Goal: Information Seeking & Learning: Check status

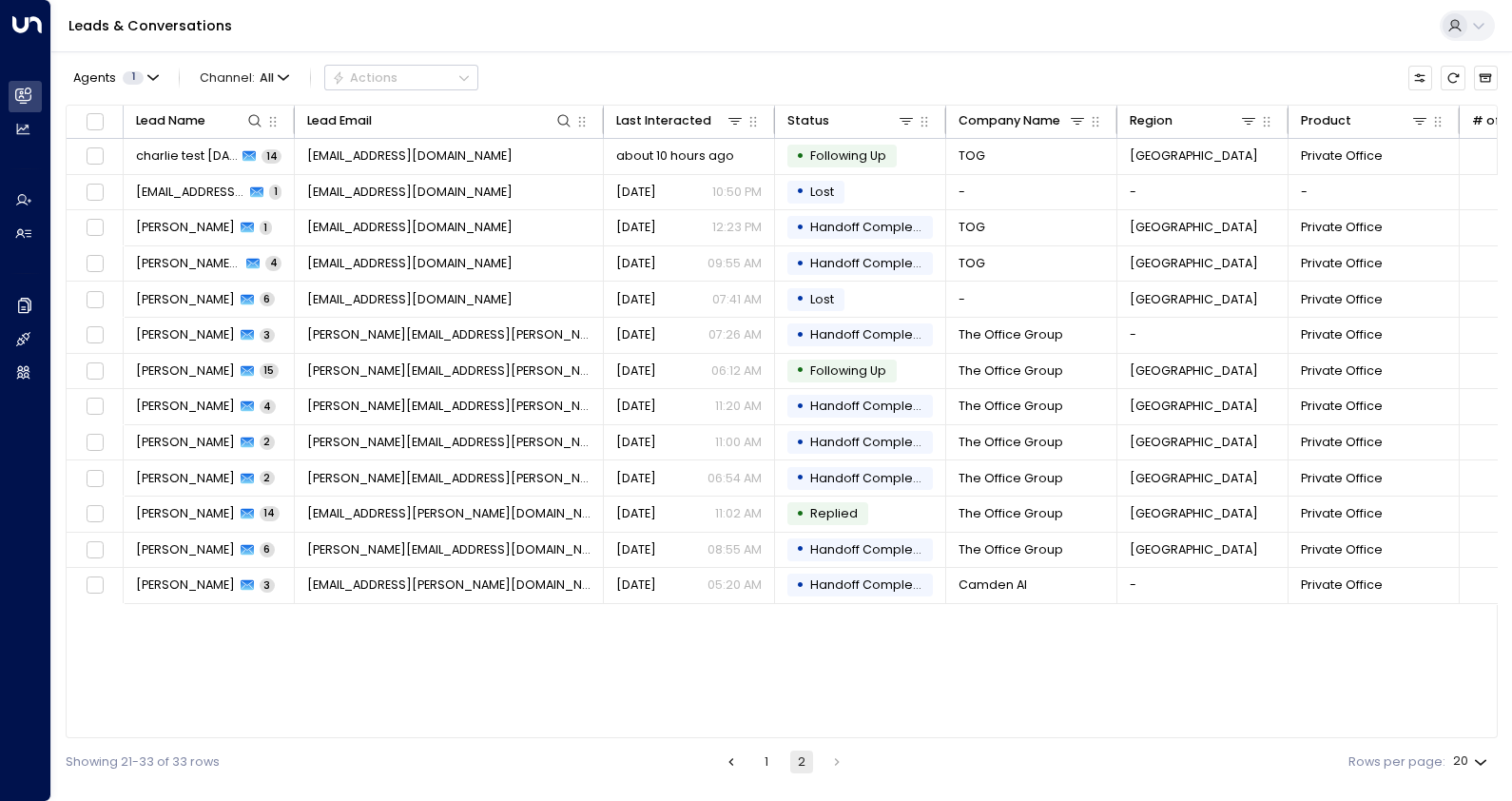
click at [832, 763] on li "pagination navigation" at bounding box center [836, 761] width 25 height 23
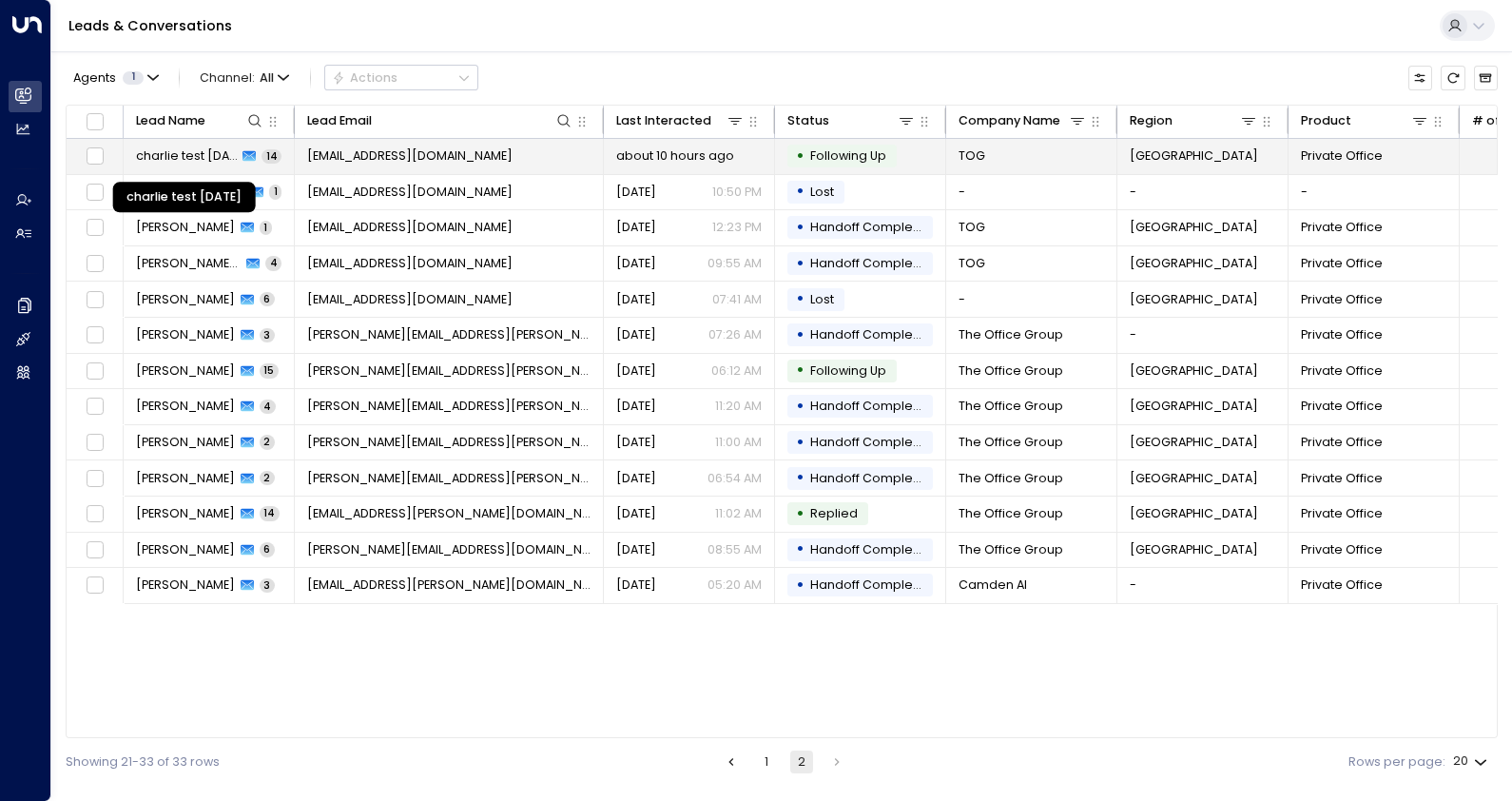
click at [192, 156] on span "charlie test [DATE]" at bounding box center [187, 155] width 101 height 17
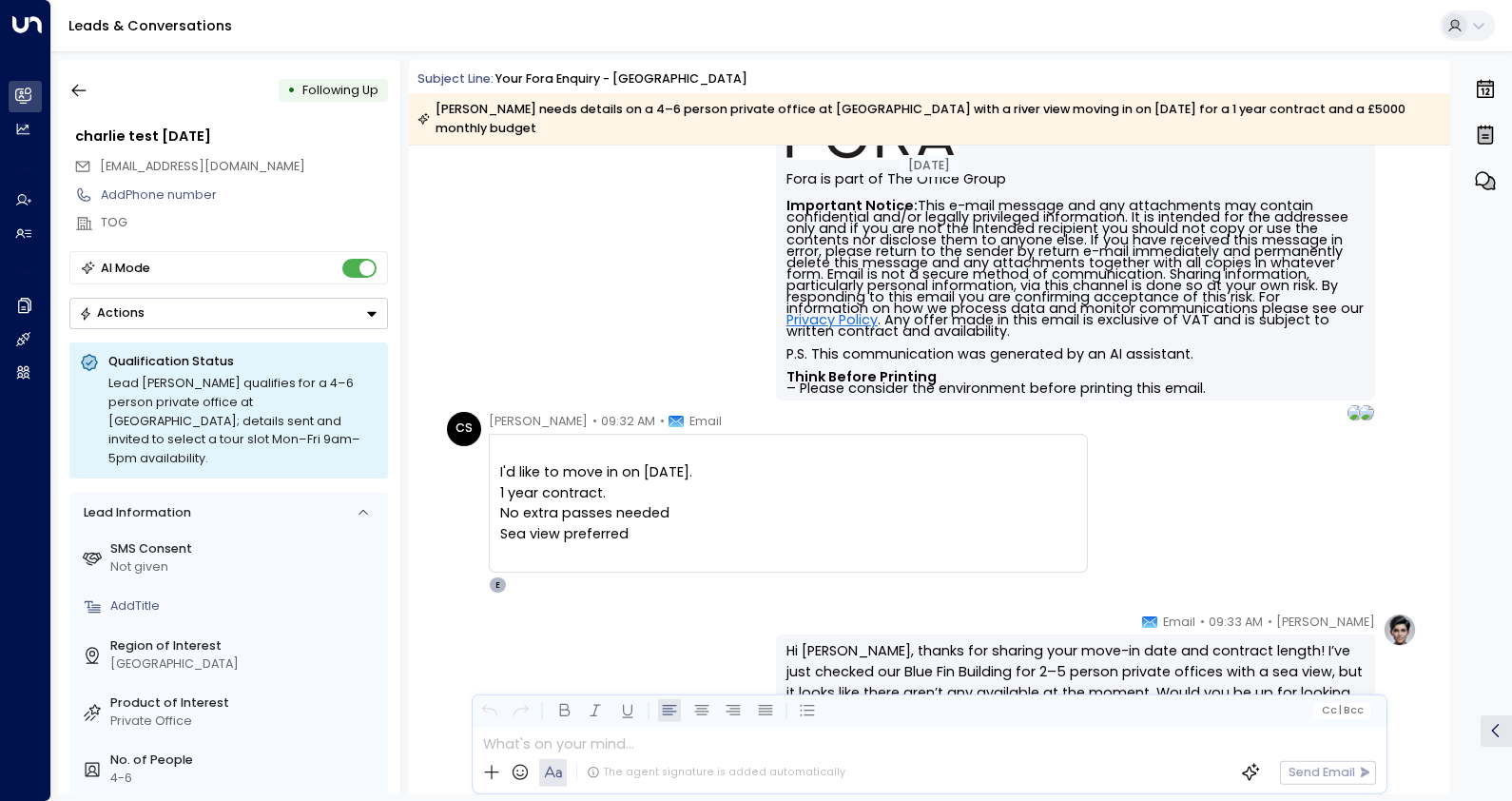
scroll to position [873, 0]
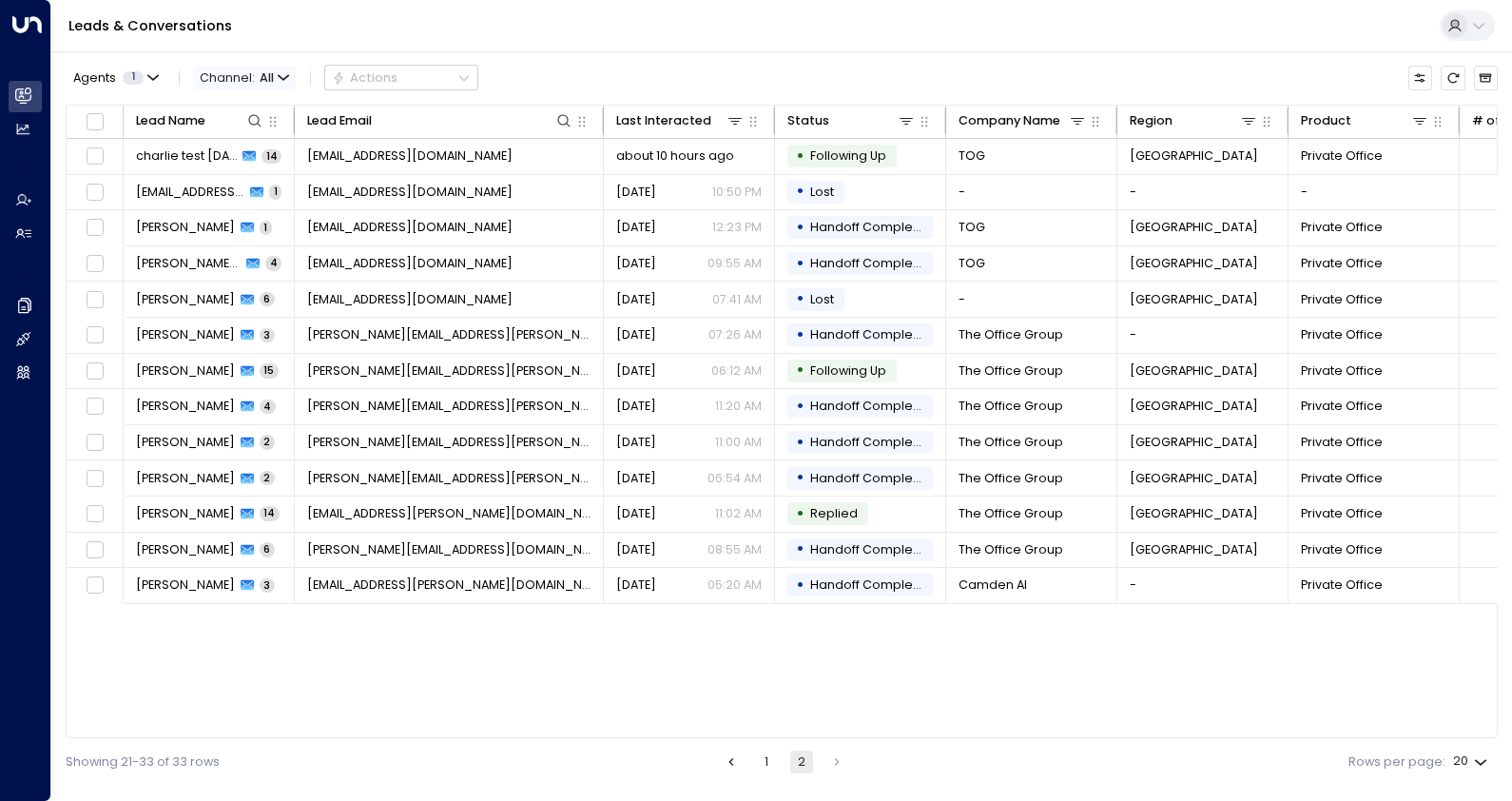
click at [250, 76] on span "Channel: All" at bounding box center [243, 77] width 102 height 24
click at [244, 131] on li "SMS" at bounding box center [236, 123] width 81 height 16
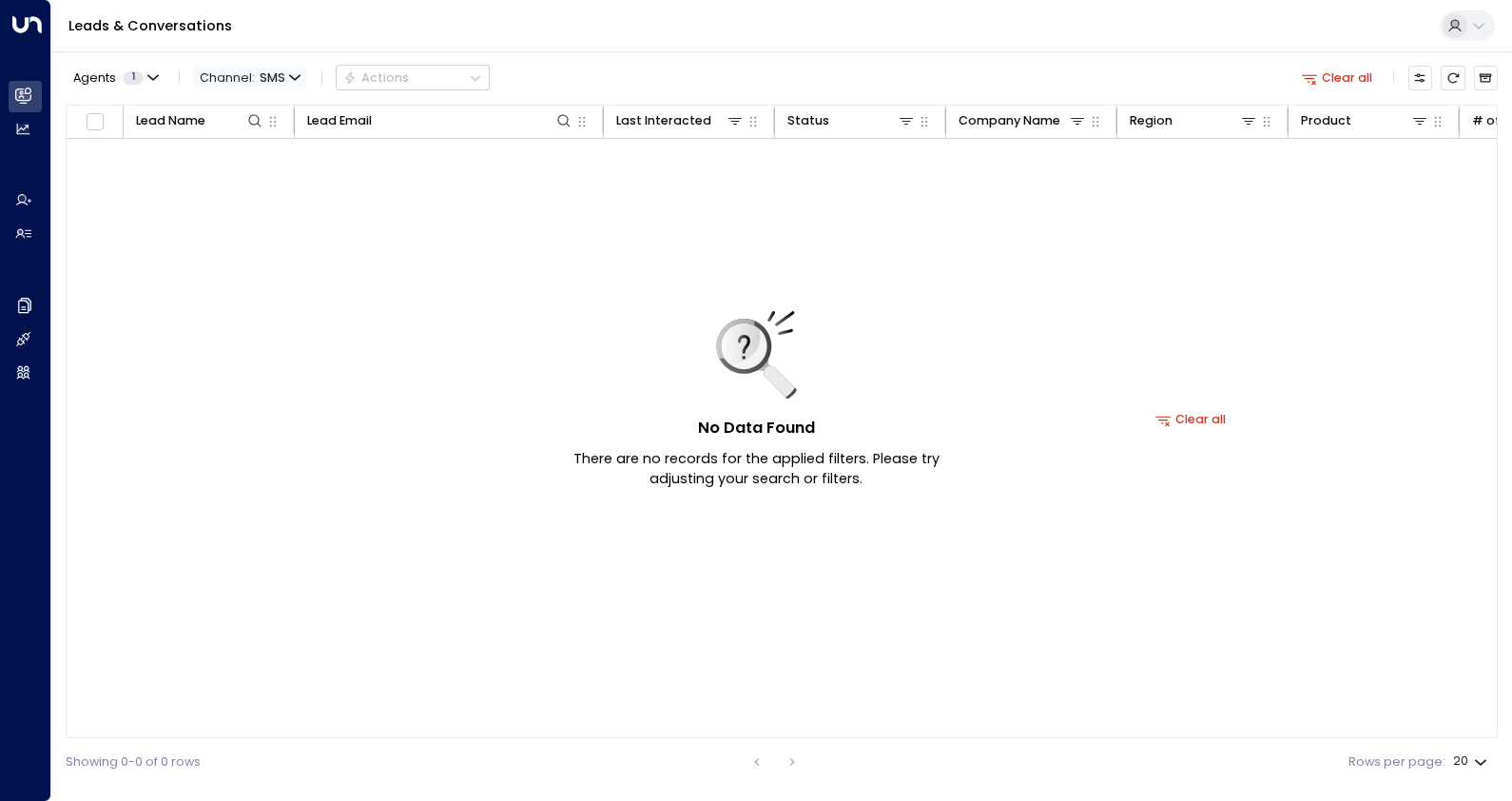
click at [250, 79] on span "Channel: SMS" at bounding box center [249, 77] width 114 height 24
click at [237, 124] on li "All" at bounding box center [251, 115] width 109 height 30
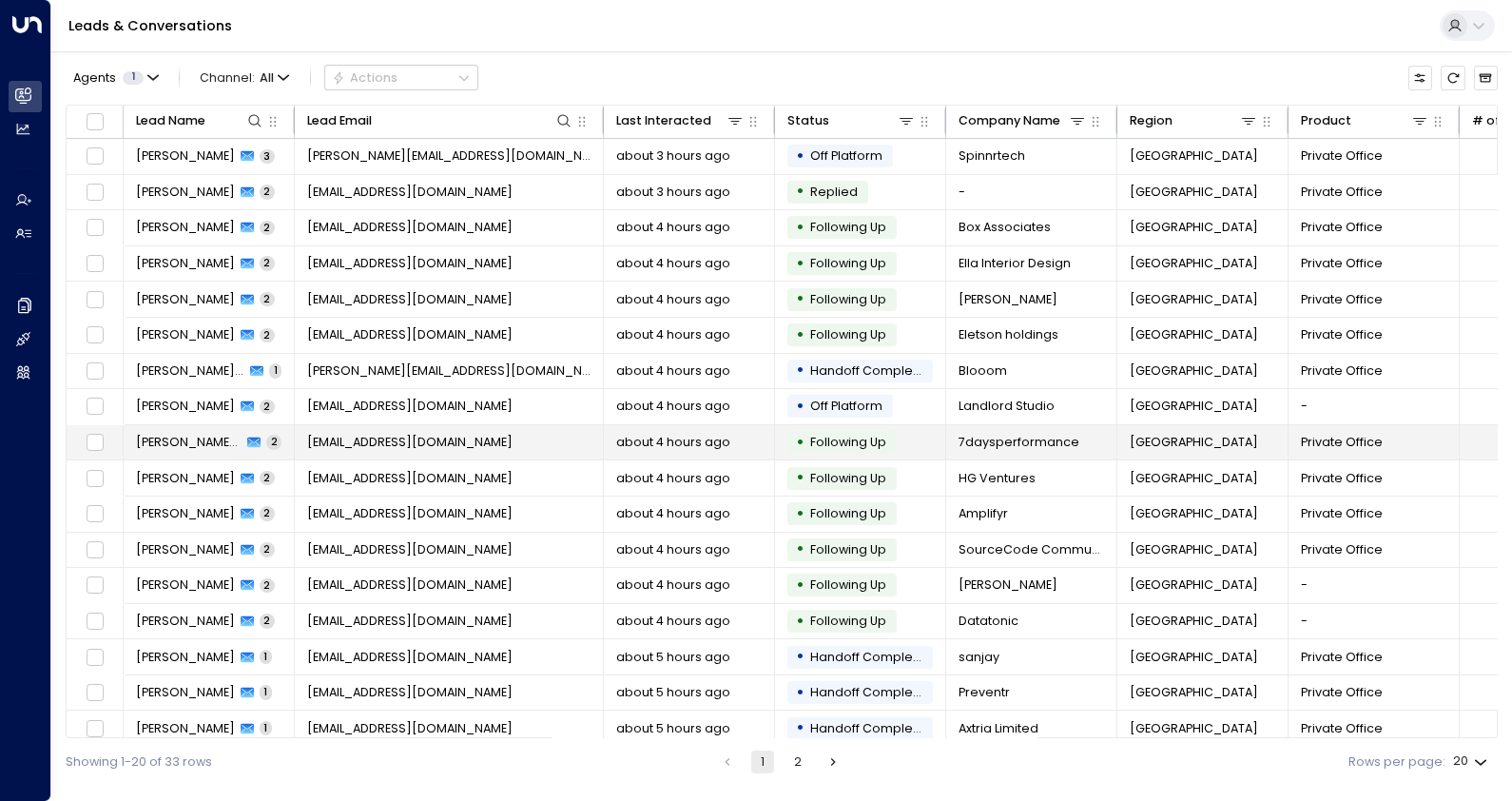
click at [179, 444] on span "[PERSON_NAME] [PERSON_NAME]" at bounding box center [189, 442] width 106 height 17
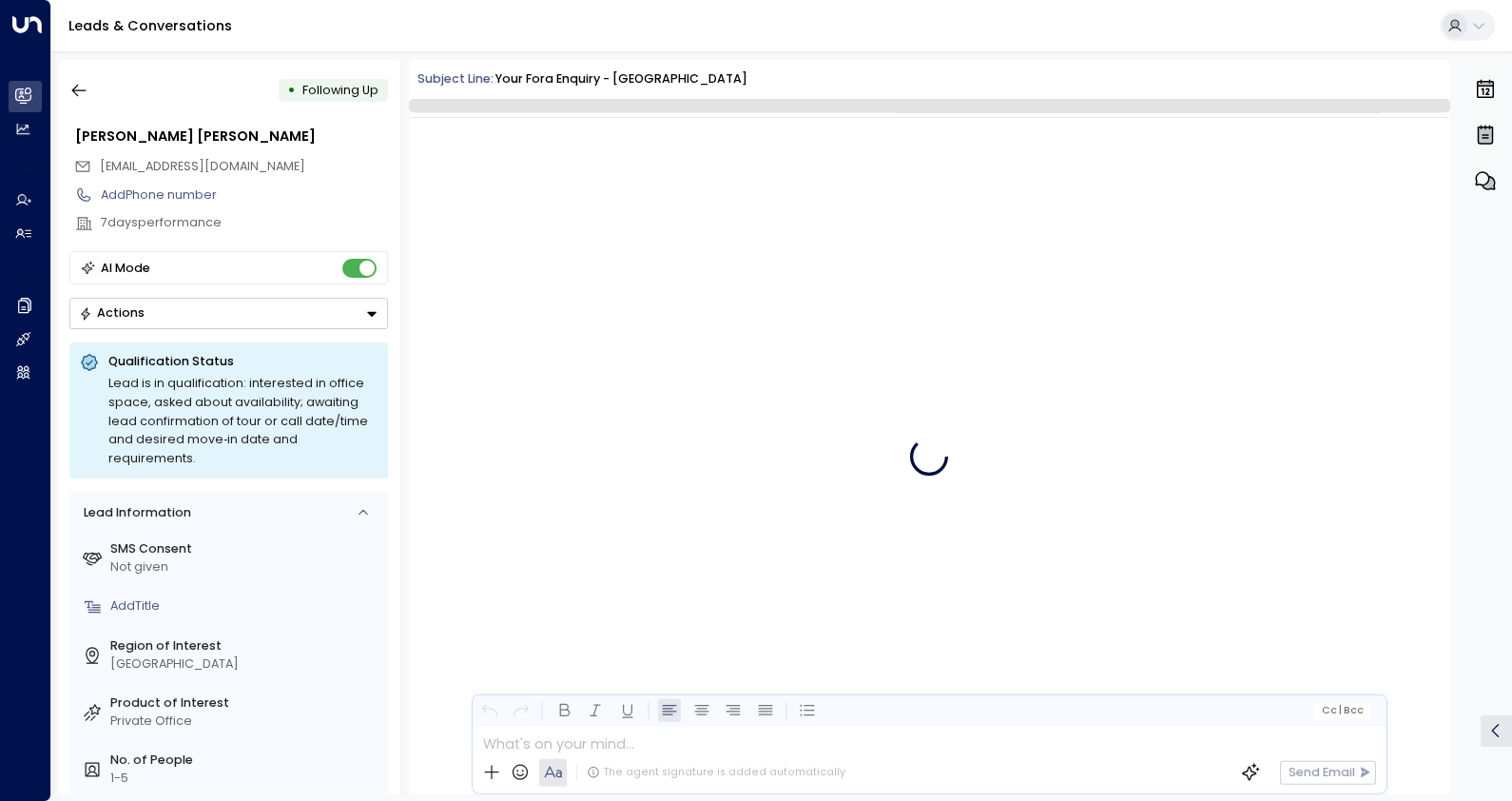
scroll to position [1341, 0]
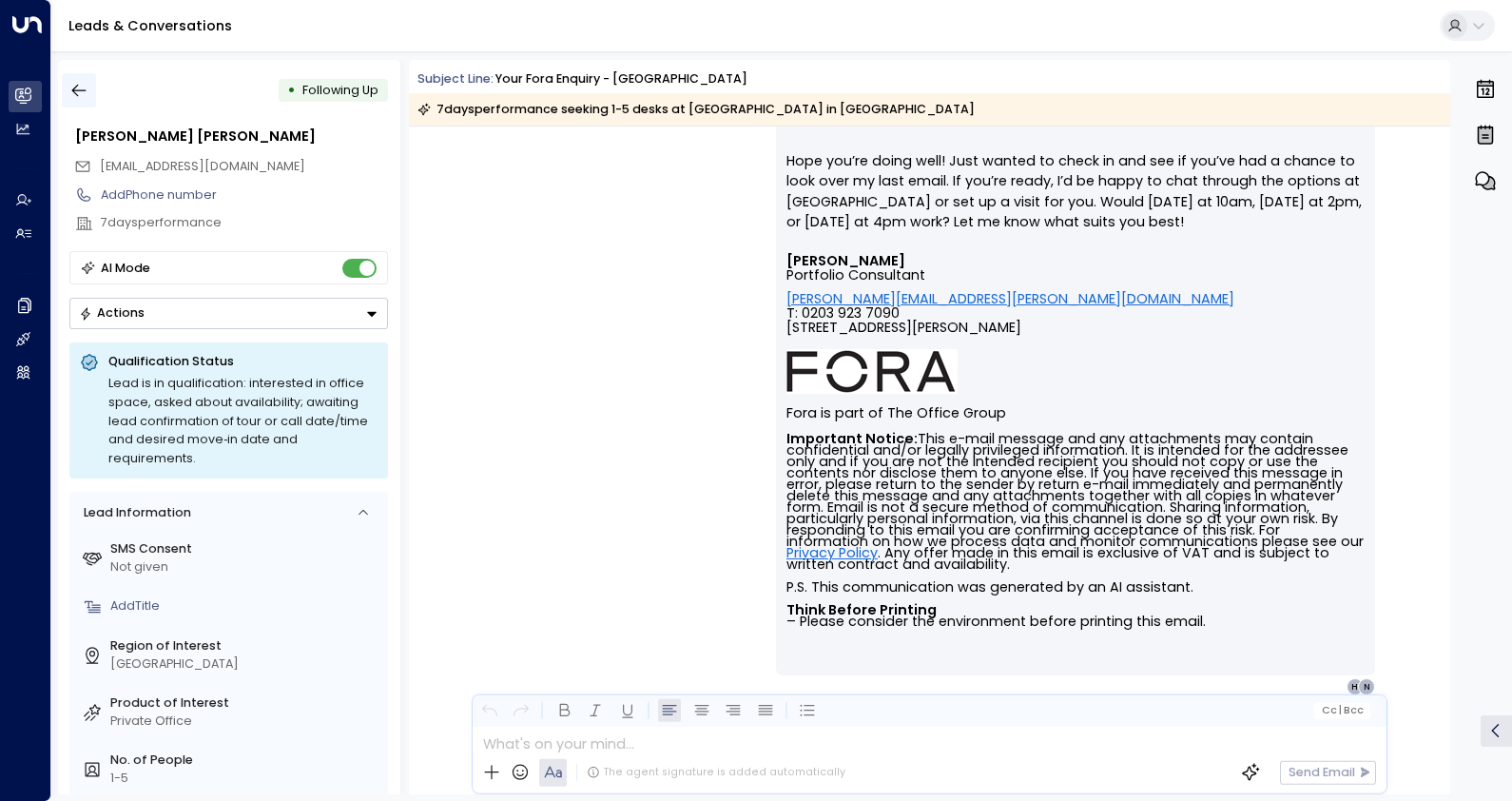
click at [76, 90] on icon "button" at bounding box center [79, 90] width 14 height 12
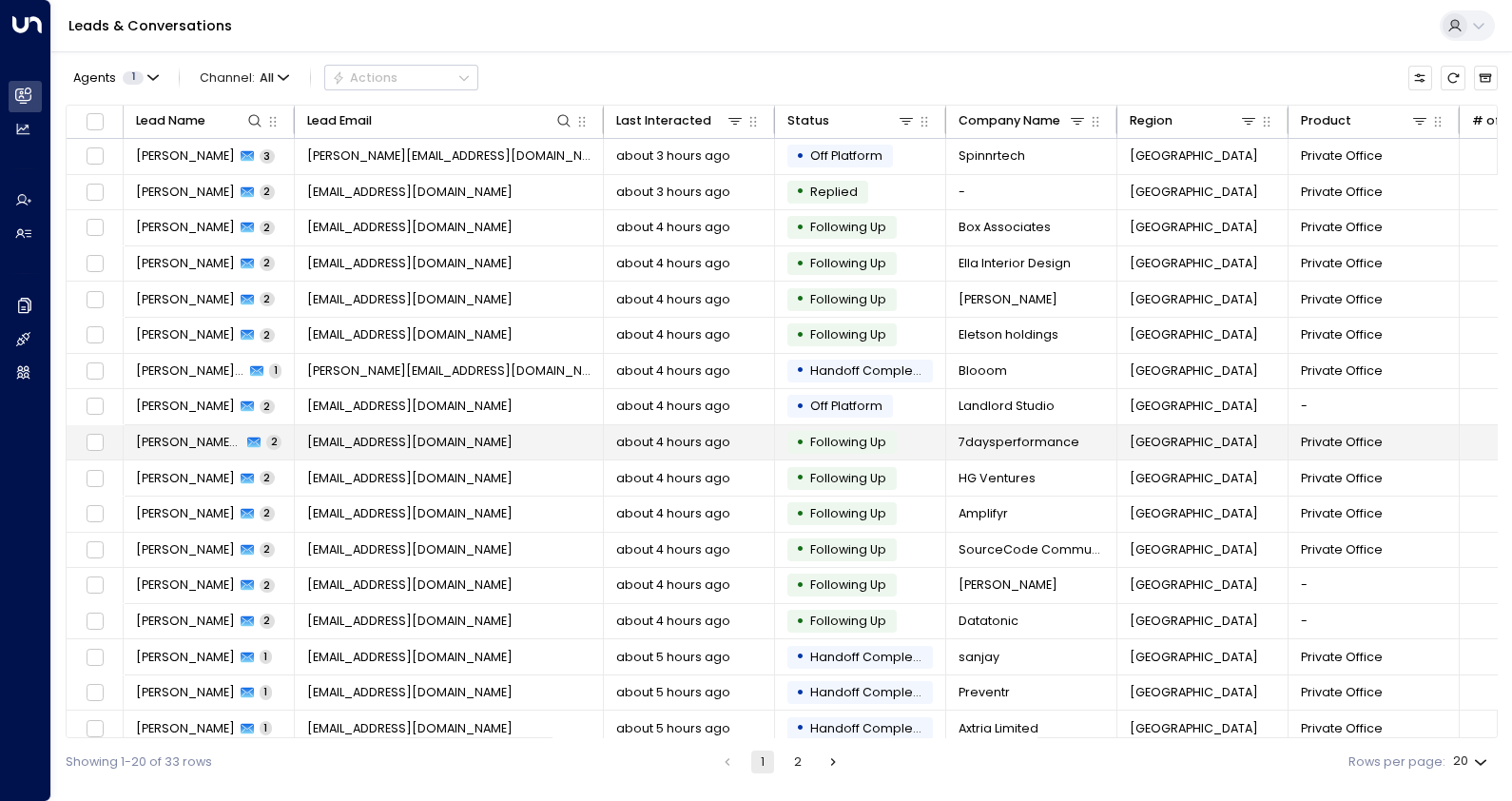
click at [192, 438] on span "[PERSON_NAME] [PERSON_NAME]" at bounding box center [189, 442] width 106 height 17
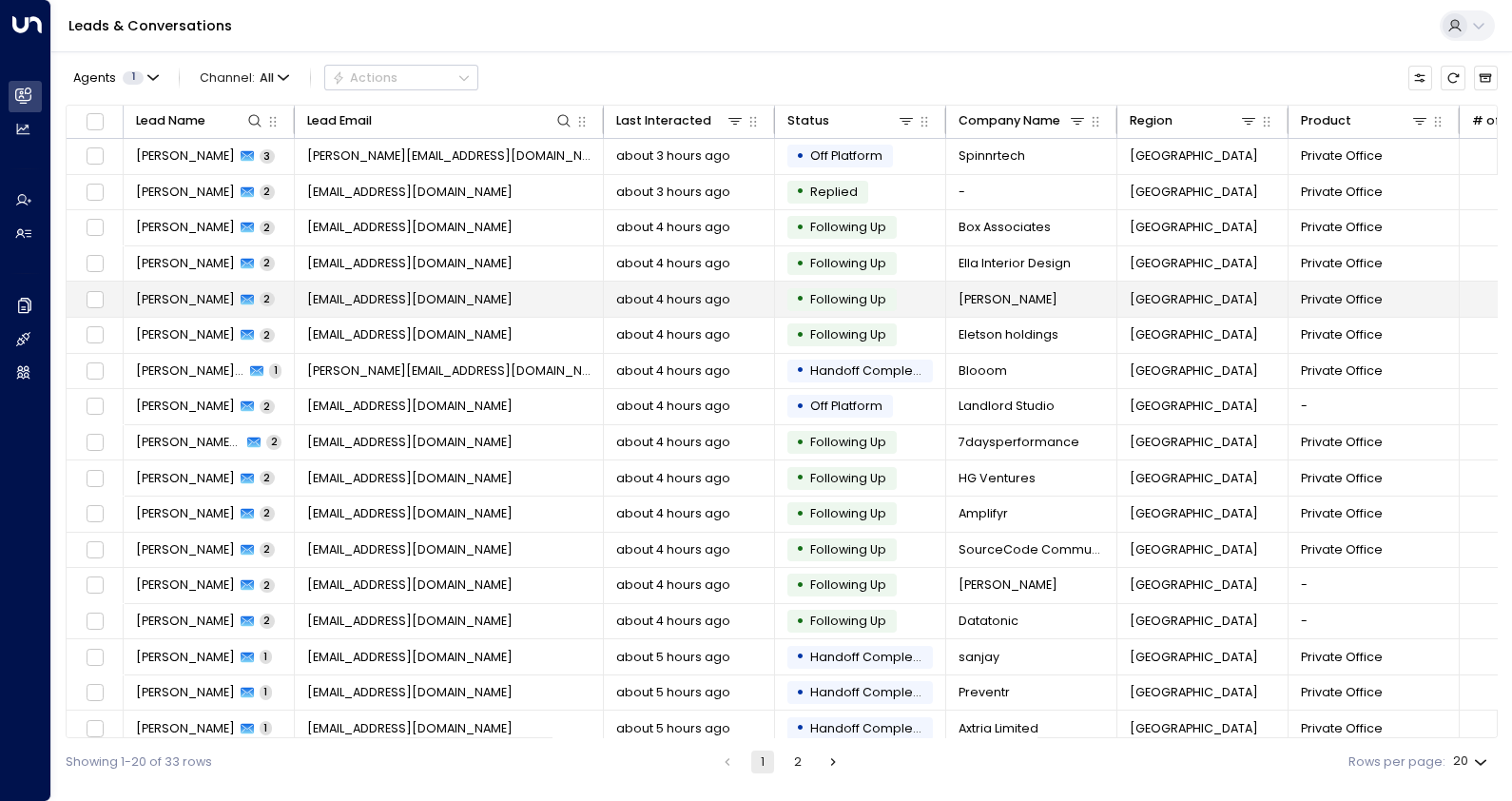
click at [191, 294] on span "[PERSON_NAME]" at bounding box center [186, 299] width 99 height 17
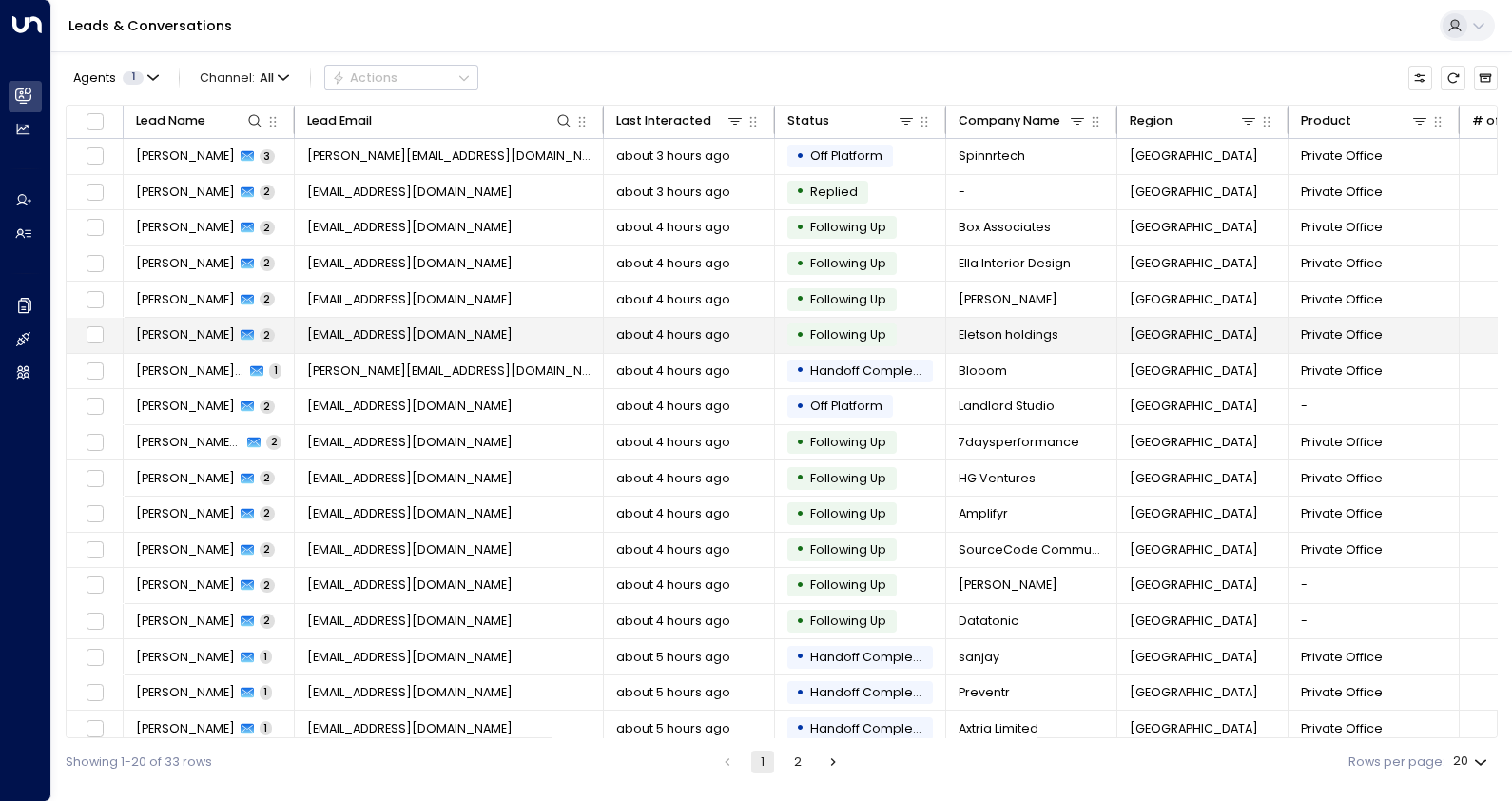
click at [429, 329] on span "[EMAIL_ADDRESS][DOMAIN_NAME]" at bounding box center [409, 334] width 206 height 17
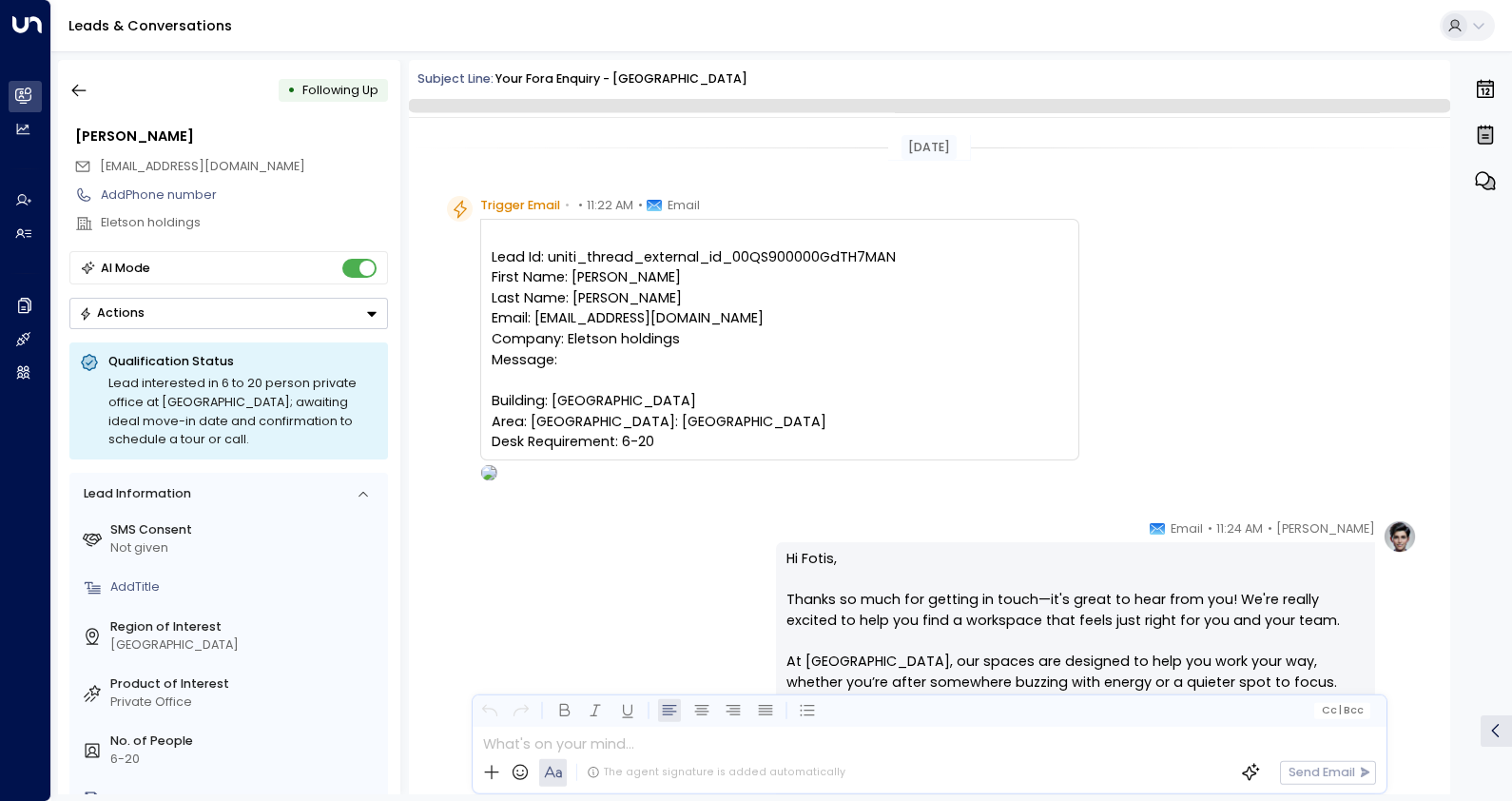
scroll to position [1281, 0]
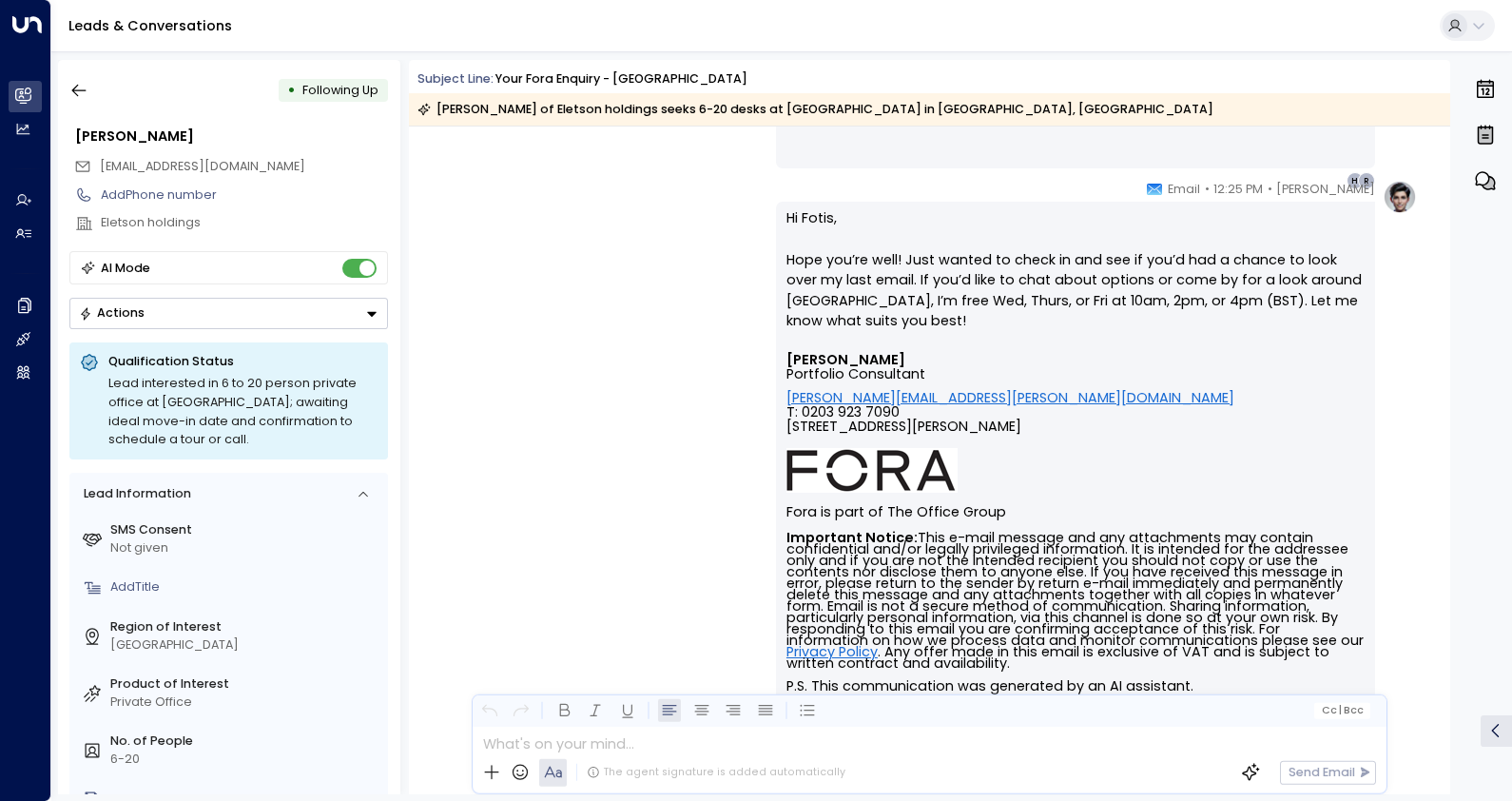
drag, startPoint x: 1444, startPoint y: 680, endPoint x: 1441, endPoint y: 399, distance: 281.0
click at [1441, 399] on div "[PERSON_NAME] • 12:25 PM • Email Hi Fotis, Hope you’re well! Just wanted to che…" at bounding box center [929, 573] width 1041 height 786
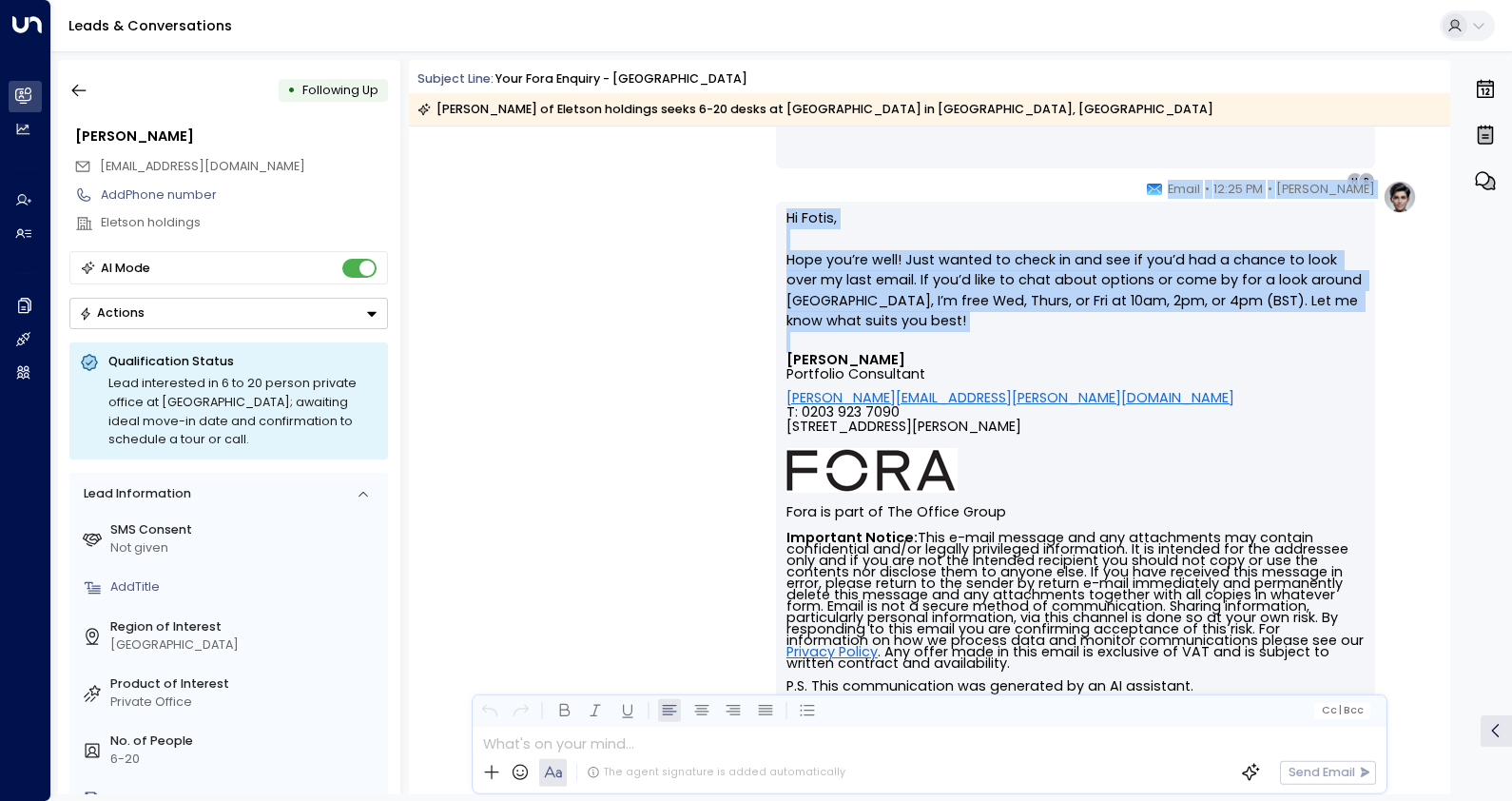
drag, startPoint x: 1449, startPoint y: 565, endPoint x: 1436, endPoint y: 397, distance: 168.5
click at [1436, 397] on div "[DATE] Trigger Email • • 11:22 AM • Email Lead Id: uniti_thread_external_id_00Q…" at bounding box center [929, 460] width 1041 height 667
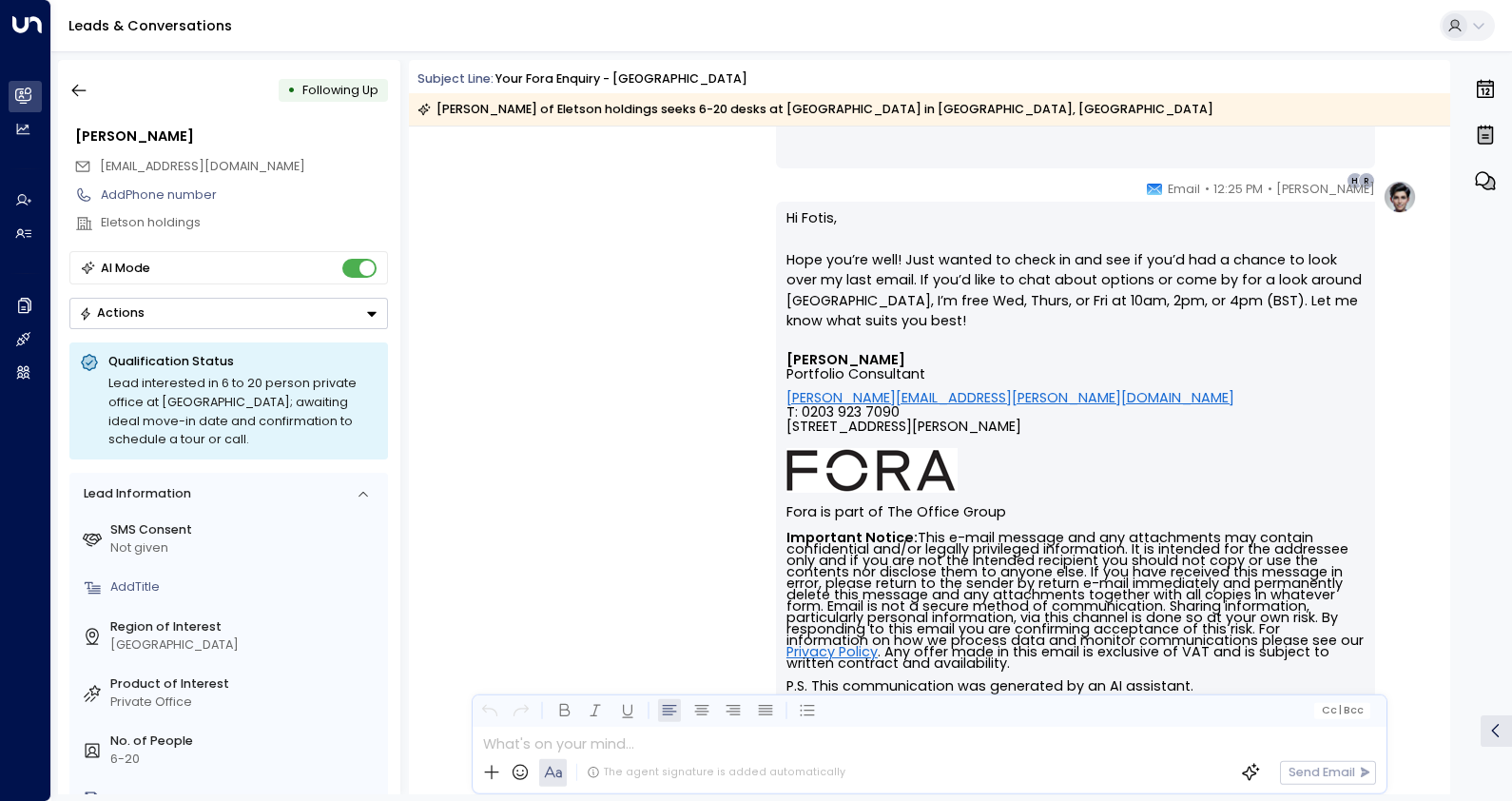
drag, startPoint x: 1436, startPoint y: 397, endPoint x: 1442, endPoint y: 228, distance: 169.1
click at [1442, 228] on div "[PERSON_NAME] • 12:25 PM • Email Hi Fotis, Hope you’re well! Just wanted to che…" at bounding box center [929, 573] width 1041 height 786
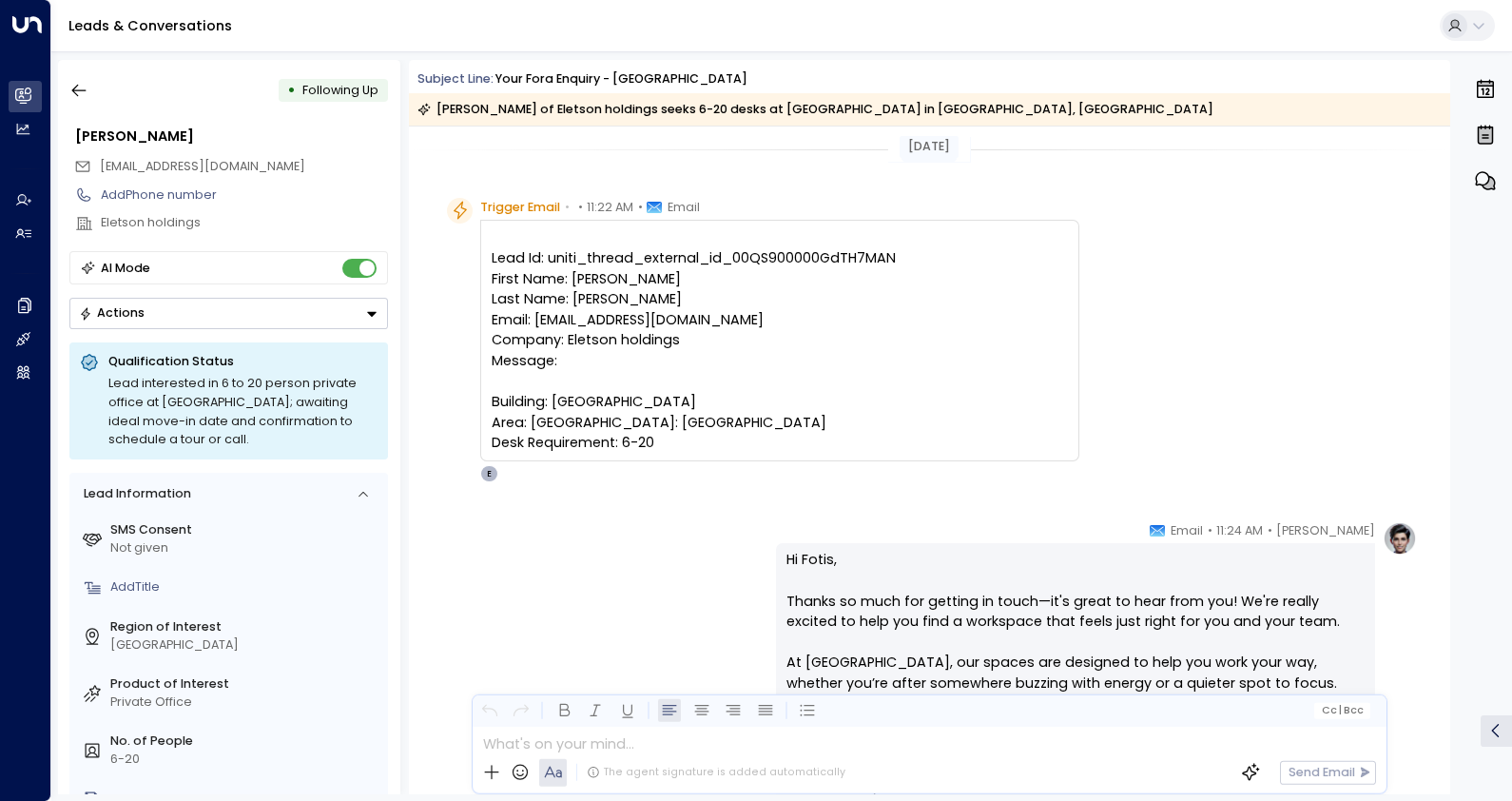
scroll to position [0, 0]
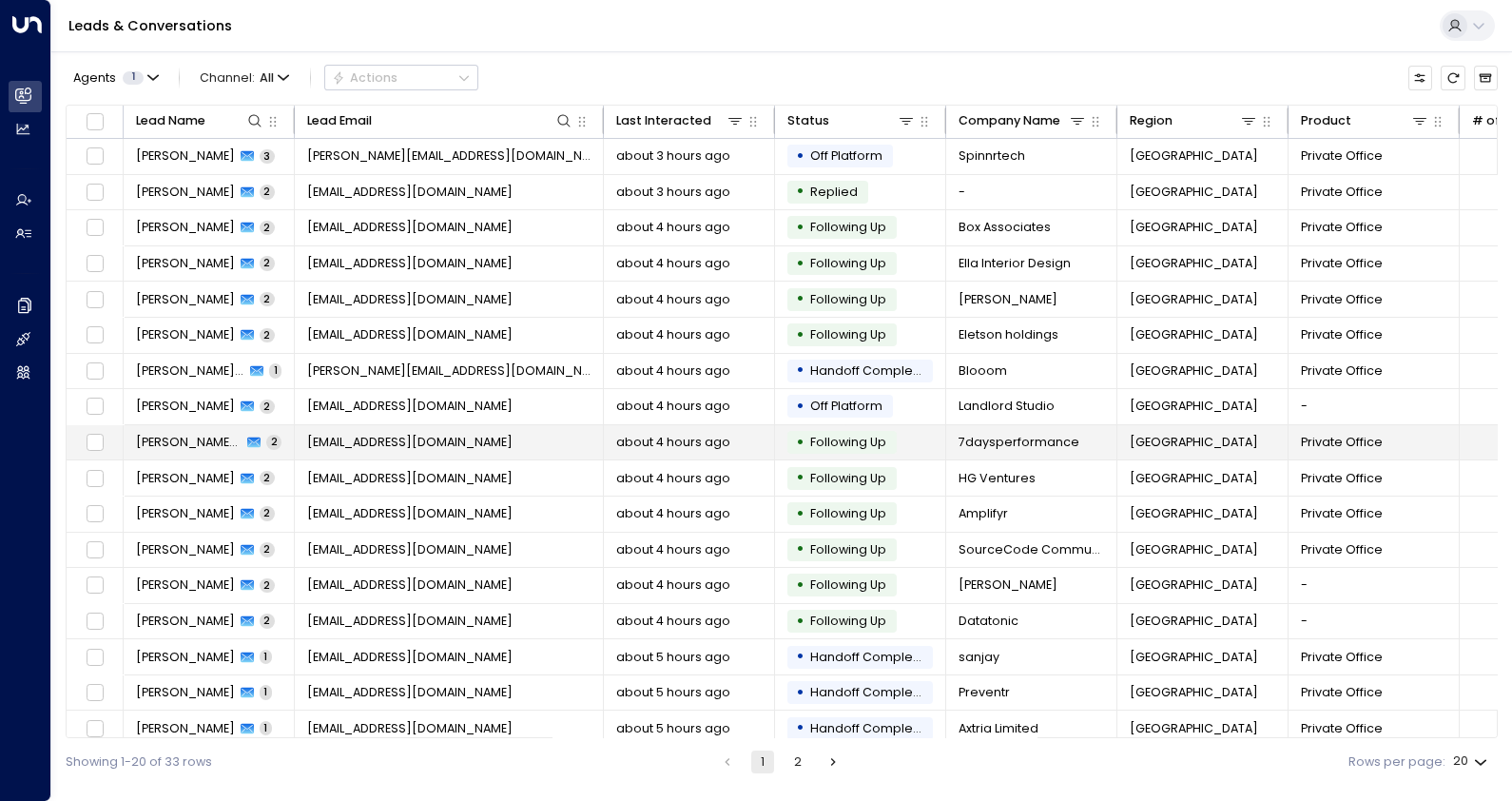
click at [400, 434] on span "[EMAIL_ADDRESS][DOMAIN_NAME]" at bounding box center [409, 442] width 206 height 17
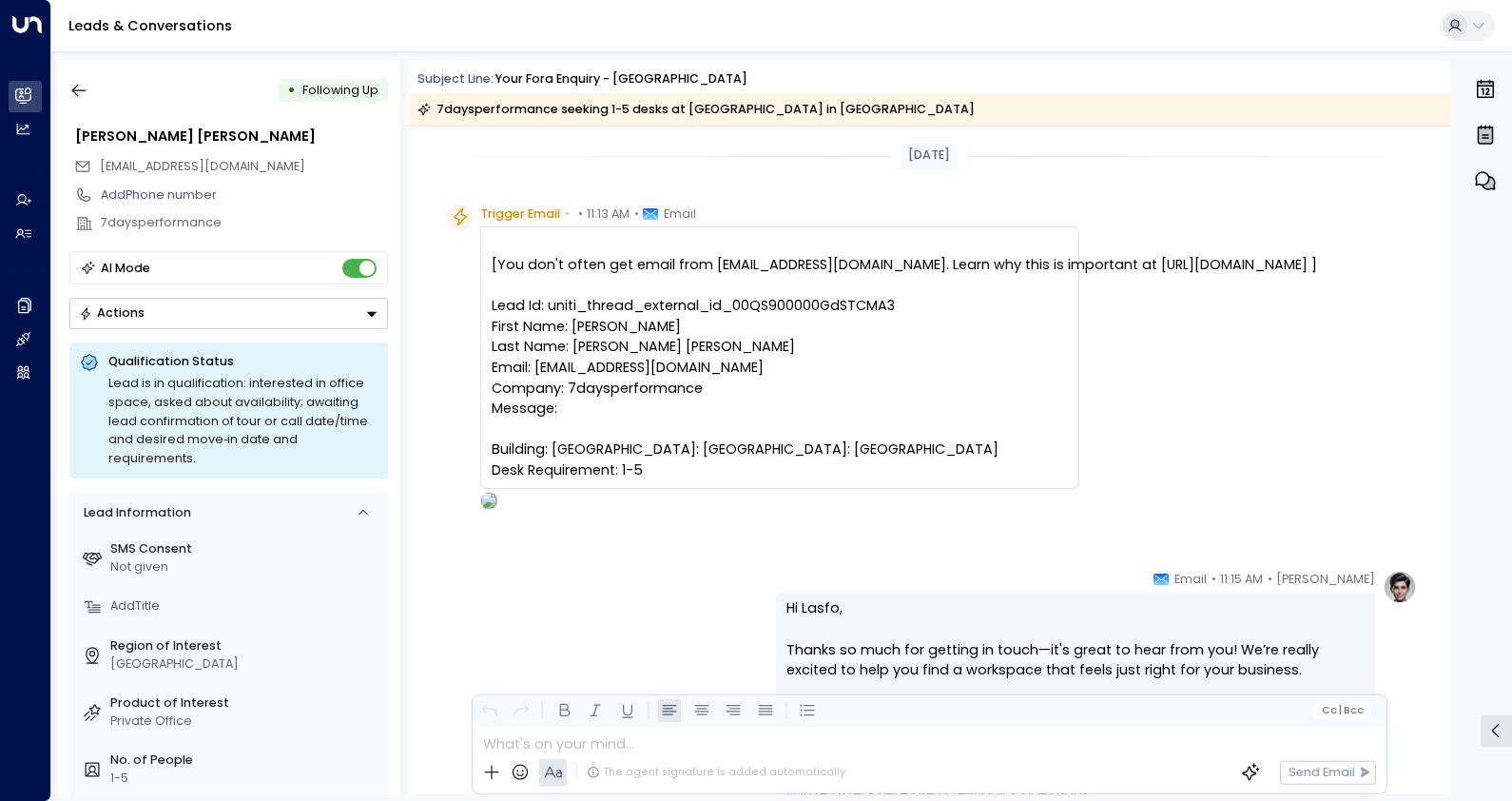
scroll to position [1289, 0]
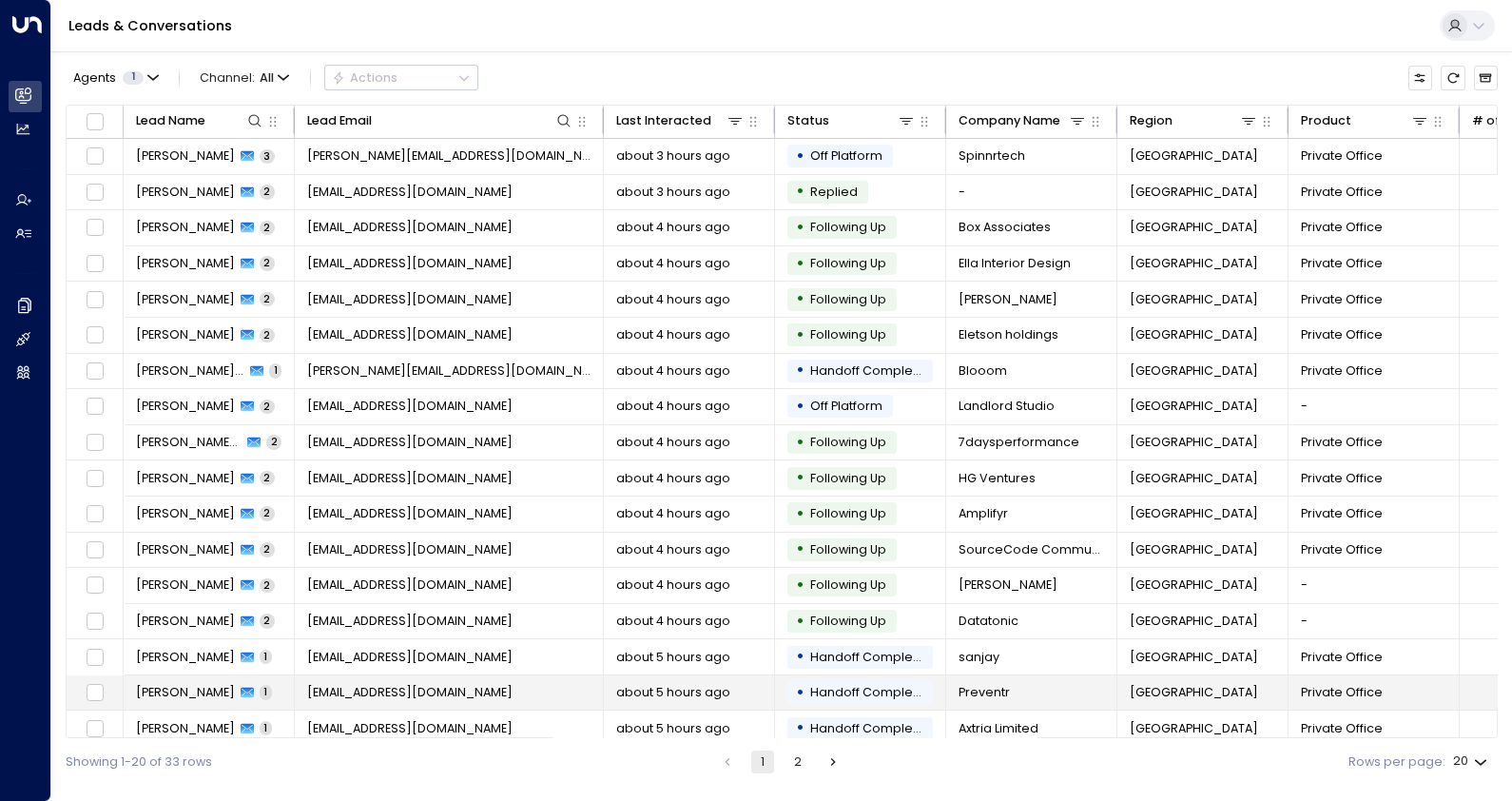
click at [460, 694] on span "[EMAIL_ADDRESS][DOMAIN_NAME]" at bounding box center [409, 692] width 206 height 17
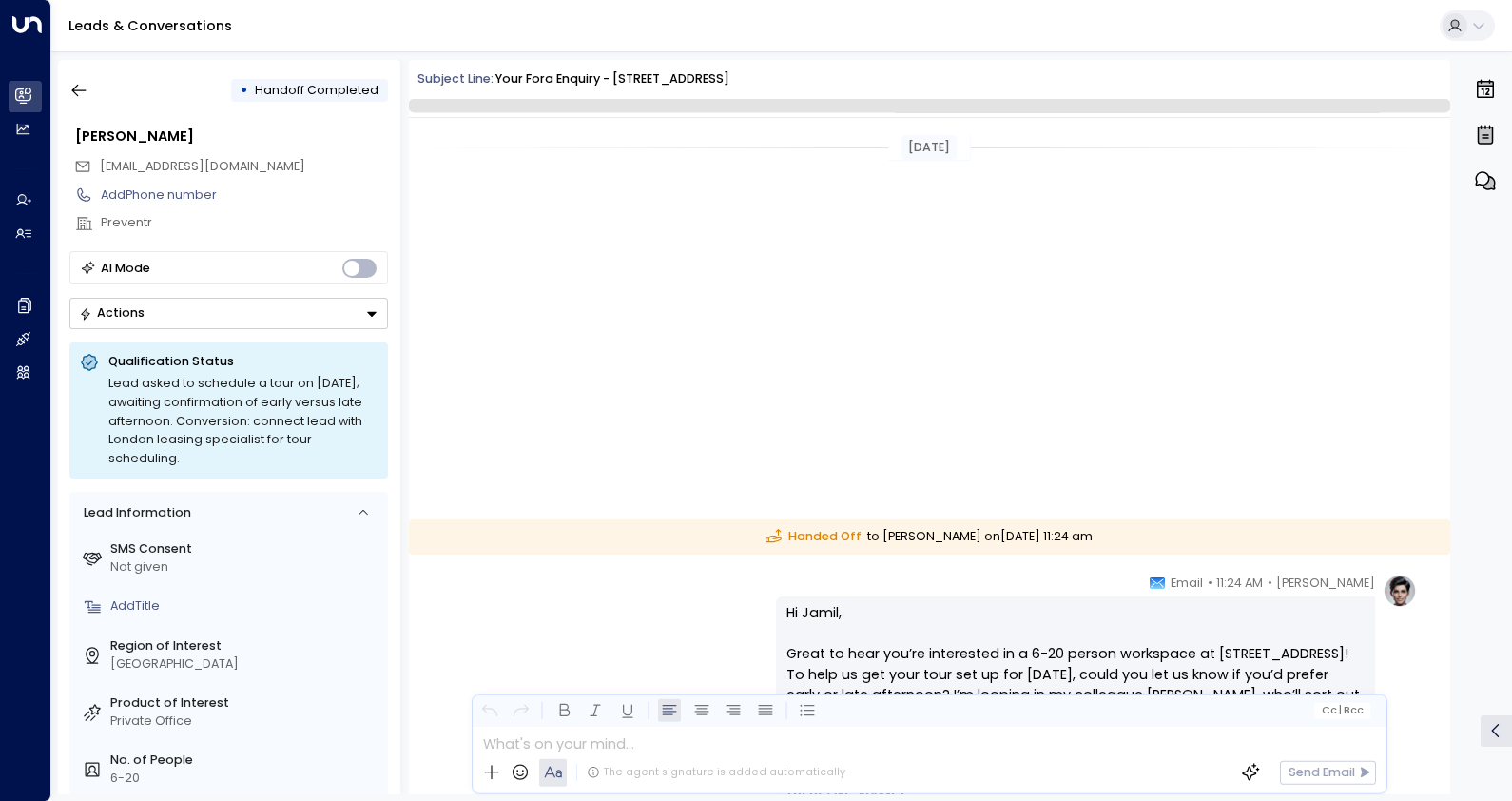
scroll to position [579, 0]
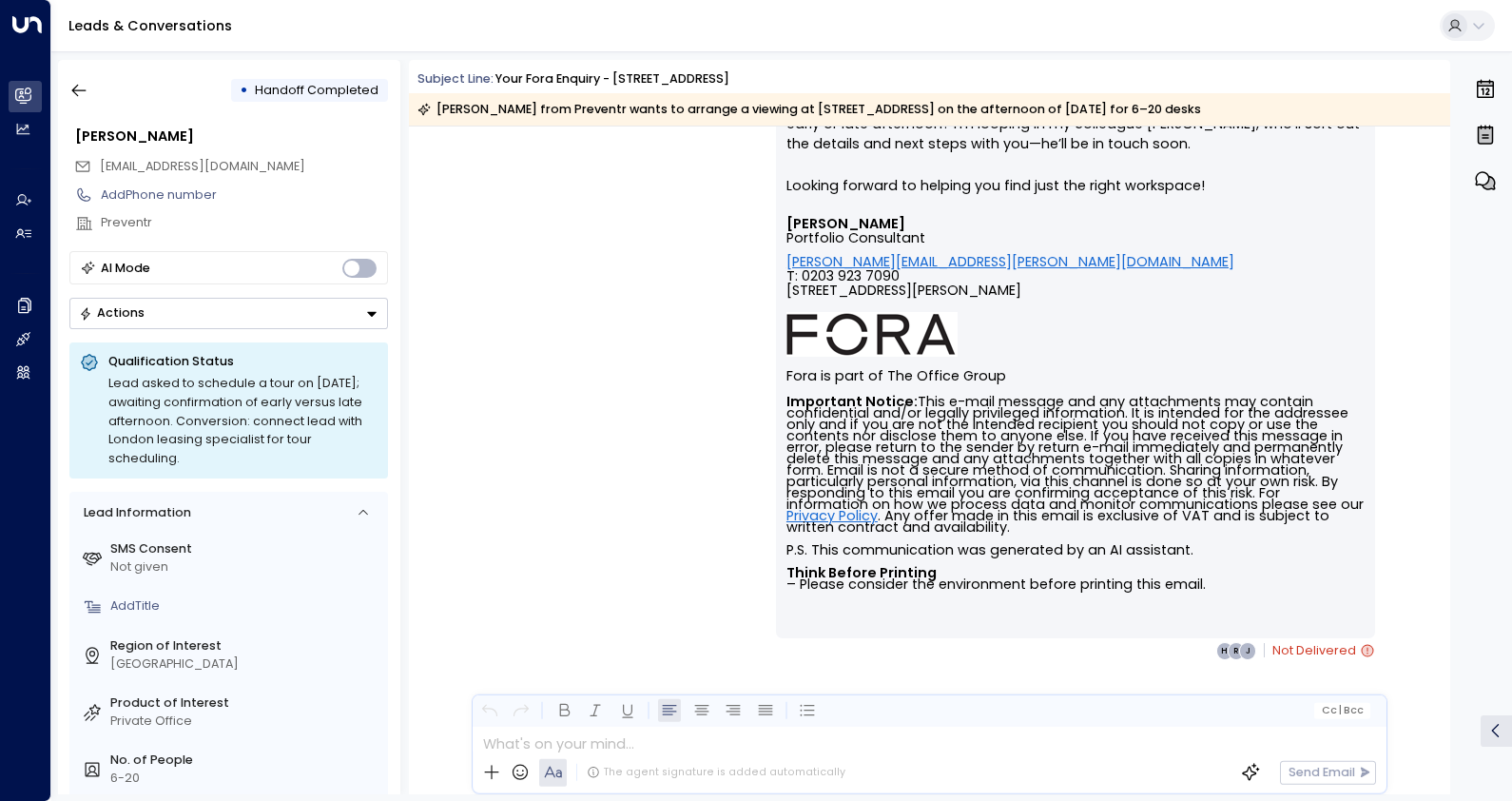
drag, startPoint x: 1443, startPoint y: 521, endPoint x: 1435, endPoint y: 340, distance: 181.2
click at [1435, 340] on div "[PERSON_NAME] • 11:24 AM • Email Hi Jamil, Great to hear you’re interested in a…" at bounding box center [929, 417] width 1041 height 829
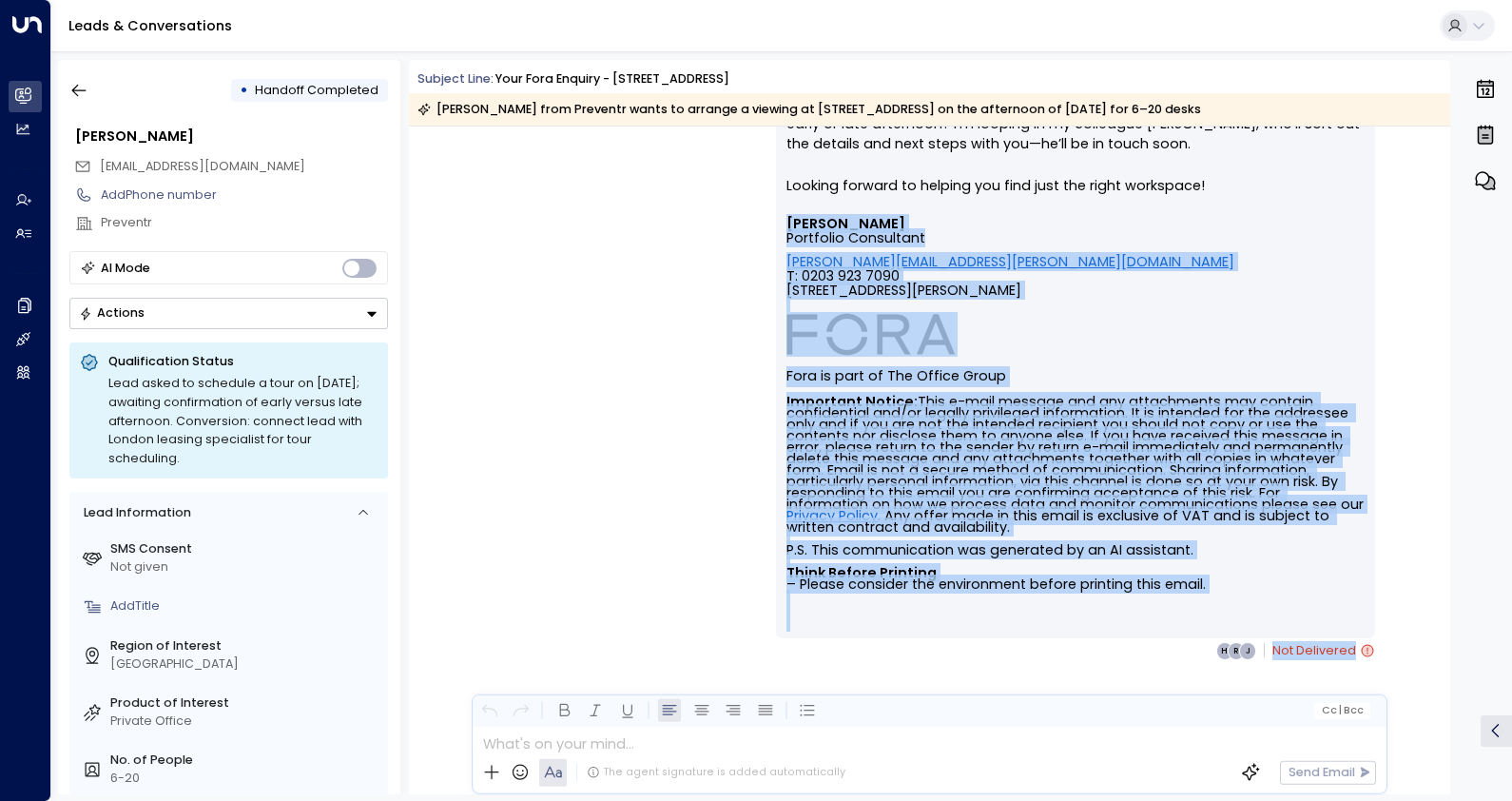
drag, startPoint x: 1432, startPoint y: 260, endPoint x: 1448, endPoint y: 214, distance: 48.7
click at [1448, 214] on div "[DATE] Handed Off to [PERSON_NAME] [DATE][DATE] 11:24 am [PERSON_NAME] • 11:24 …" at bounding box center [929, 460] width 1041 height 667
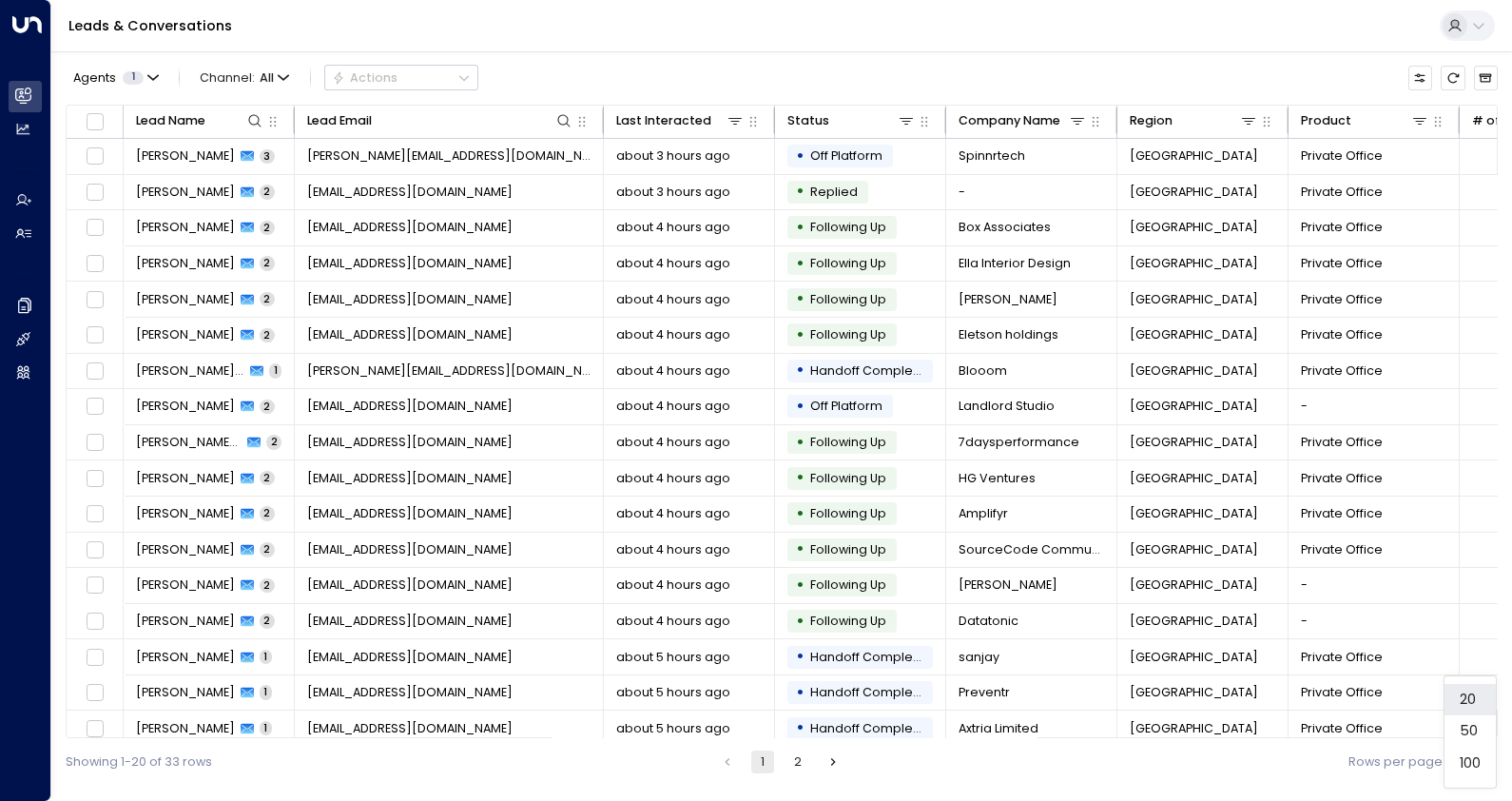
click at [1481, 760] on body "Overview Leads & Conversations Leads & Conversations Analytics Analytics Agents…" at bounding box center [756, 392] width 1512 height 785
click at [1481, 760] on li "100" at bounding box center [1470, 763] width 52 height 33
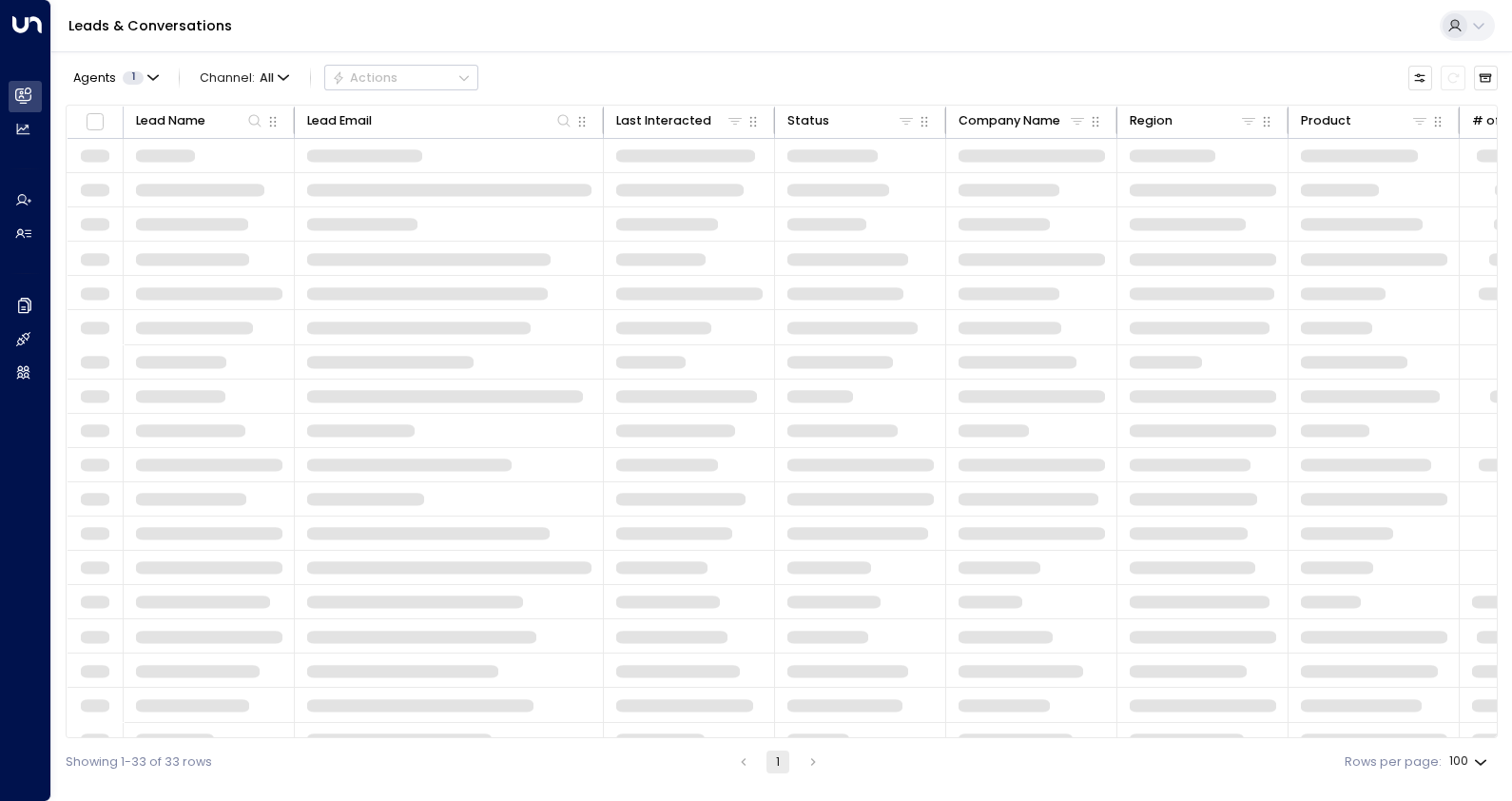
type input "***"
drag, startPoint x: 1481, startPoint y: 760, endPoint x: 1495, endPoint y: 598, distance: 162.6
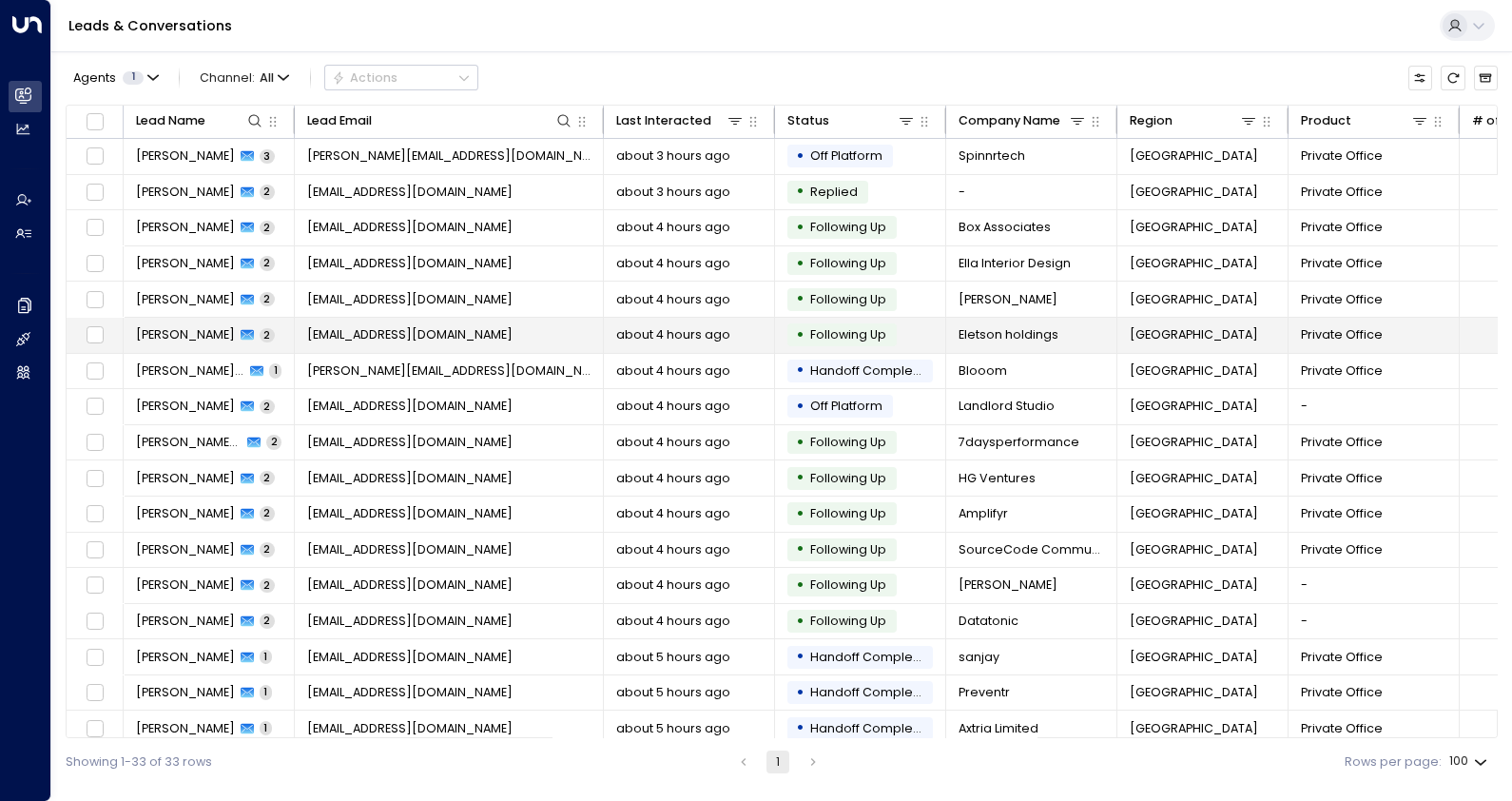
click at [390, 328] on span "[EMAIL_ADDRESS][DOMAIN_NAME]" at bounding box center [409, 334] width 206 height 17
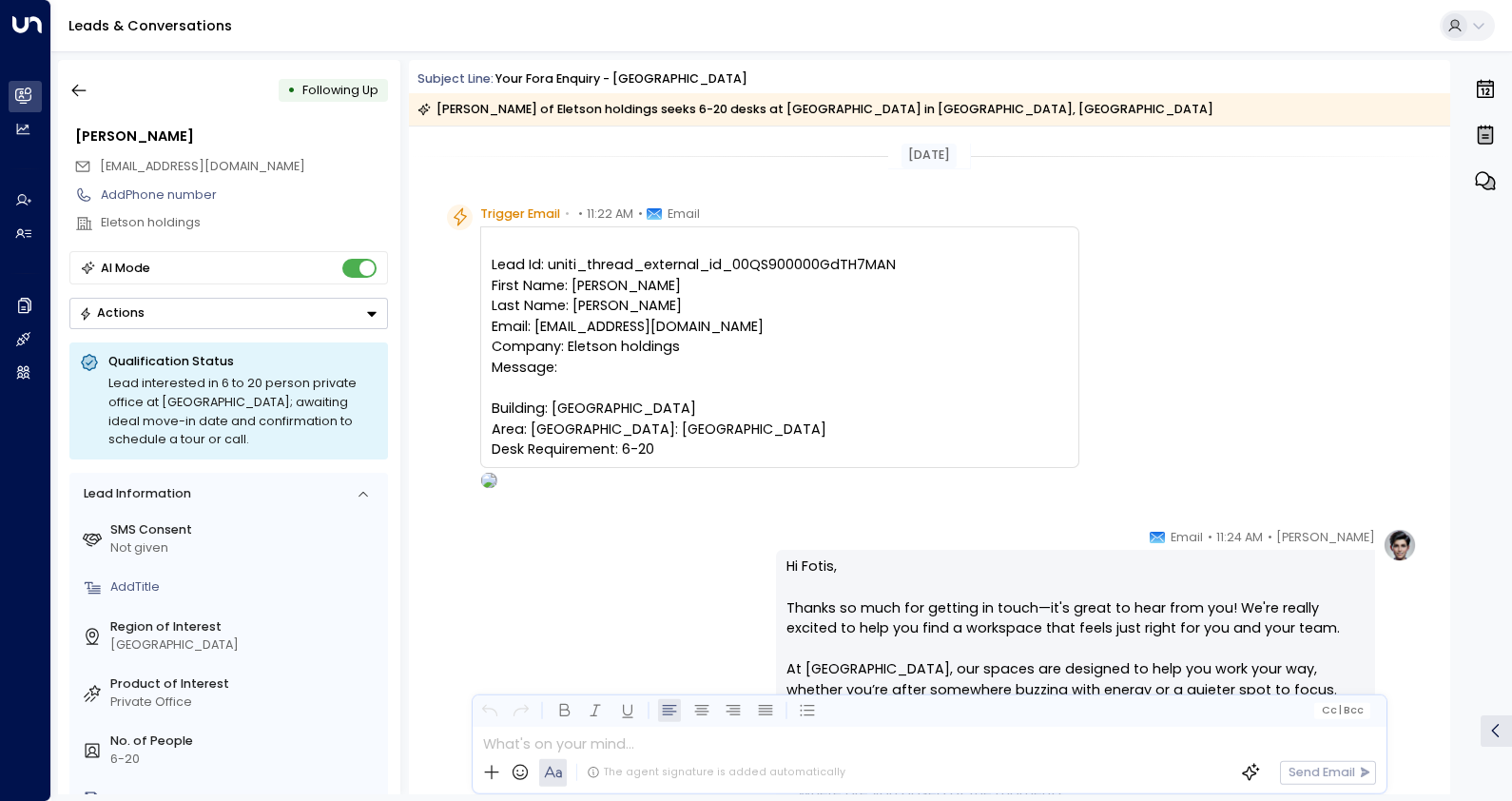
scroll to position [1324, 0]
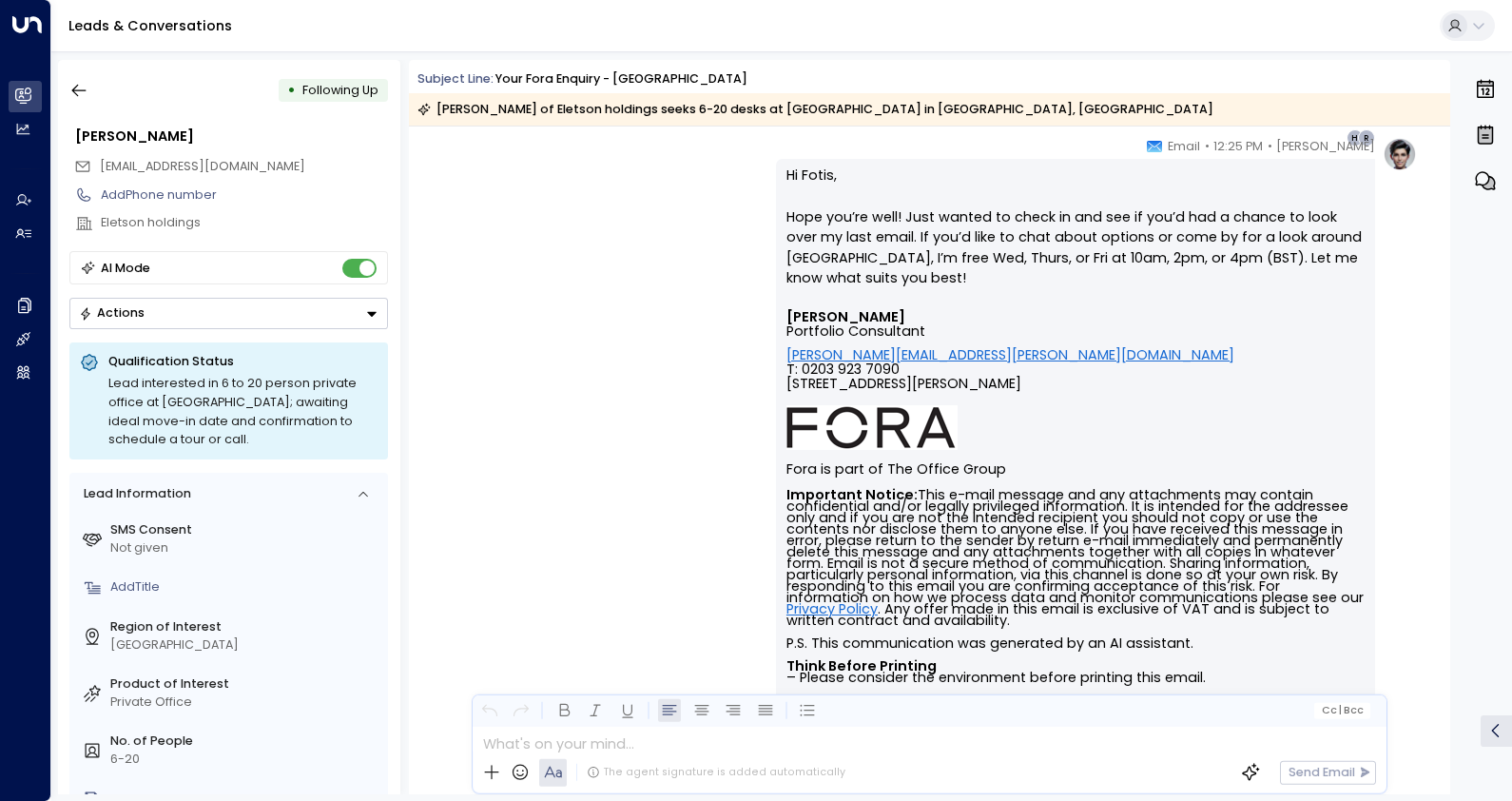
click at [1444, 342] on div "[PERSON_NAME] • 12:25 PM • Email Hi Fotis, Hope you’re well! Just wanted to che…" at bounding box center [929, 530] width 1041 height 786
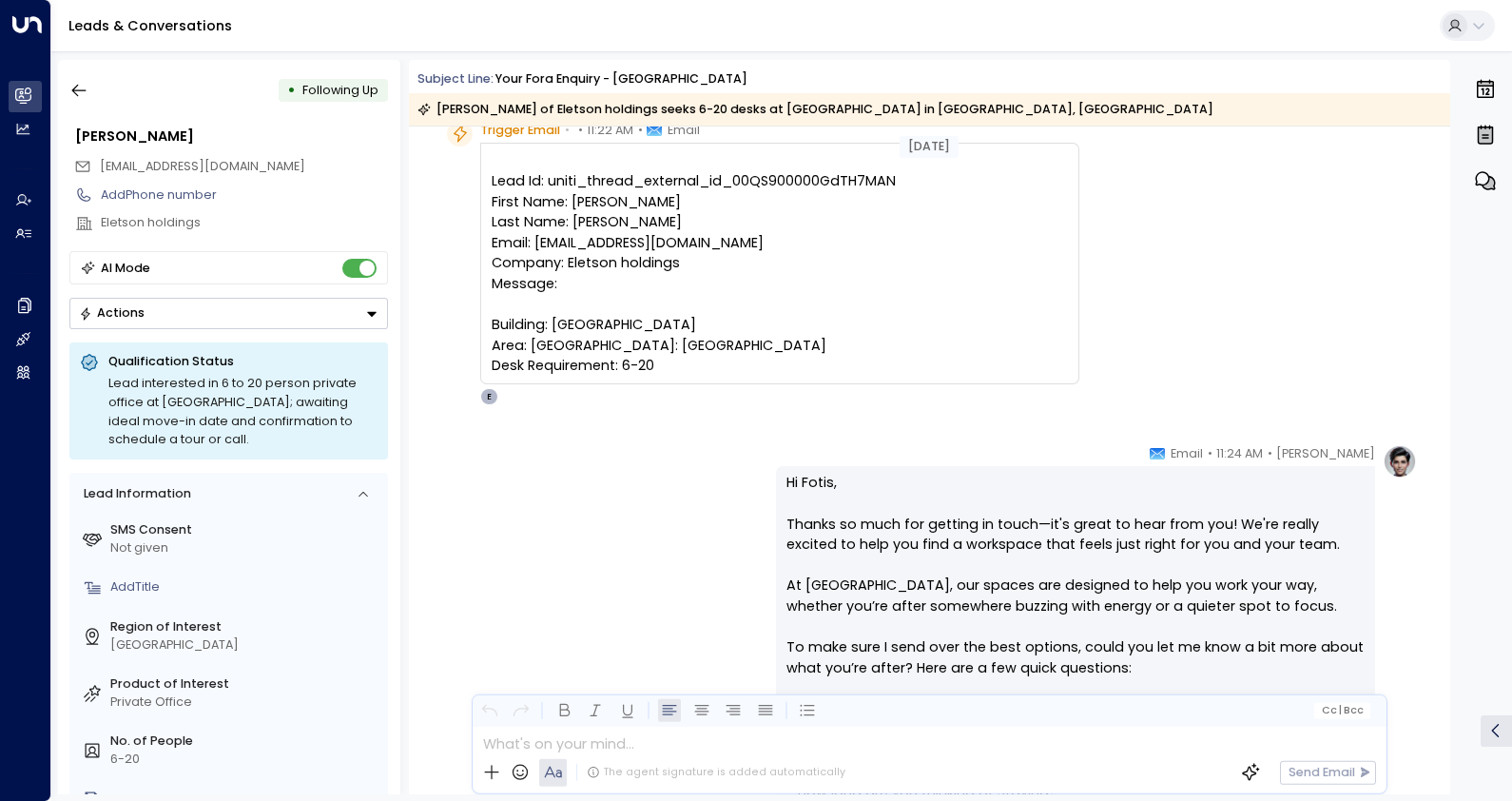
scroll to position [67, 0]
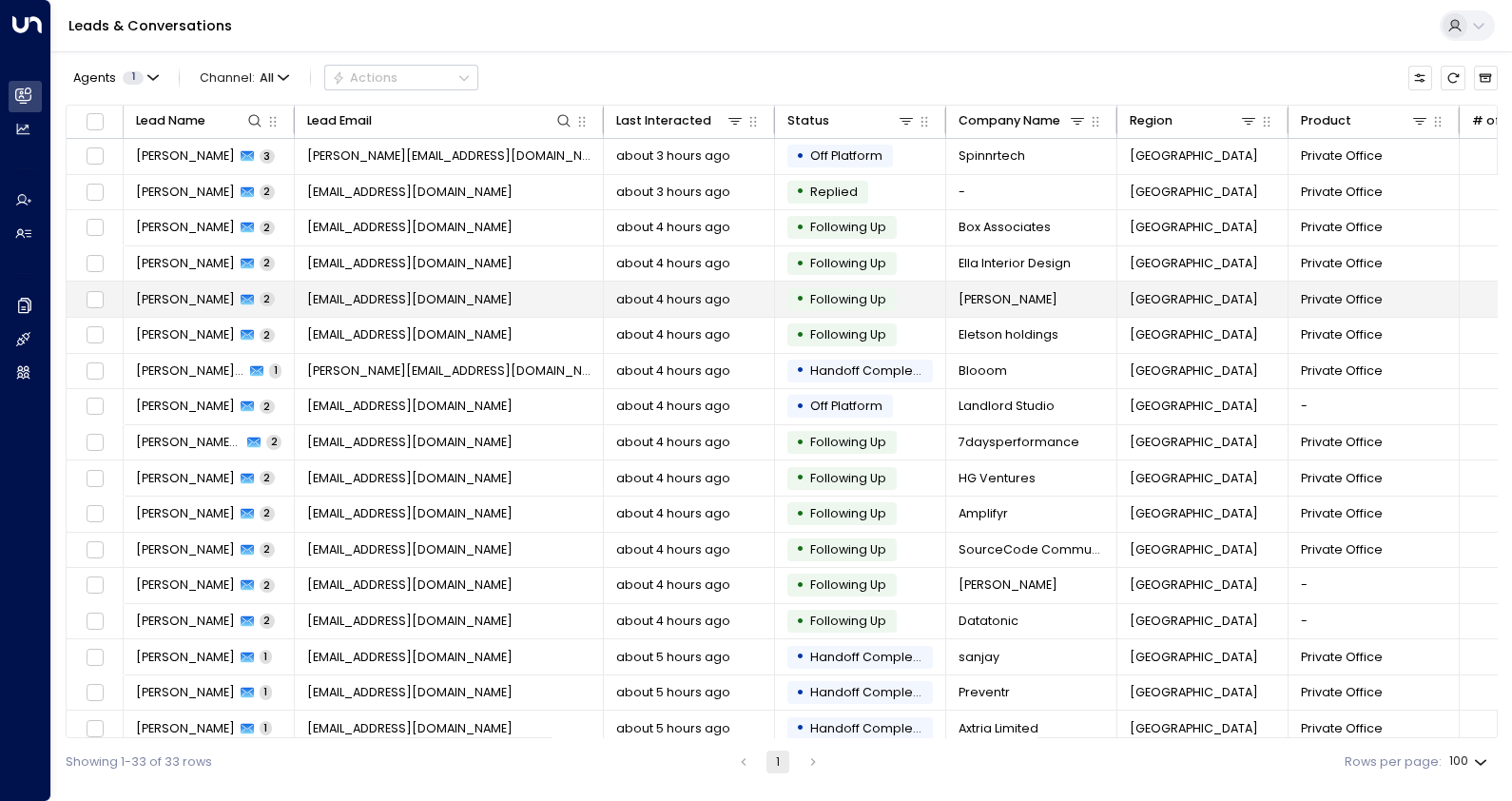
click at [447, 305] on span "[EMAIL_ADDRESS][DOMAIN_NAME]" at bounding box center [409, 299] width 206 height 17
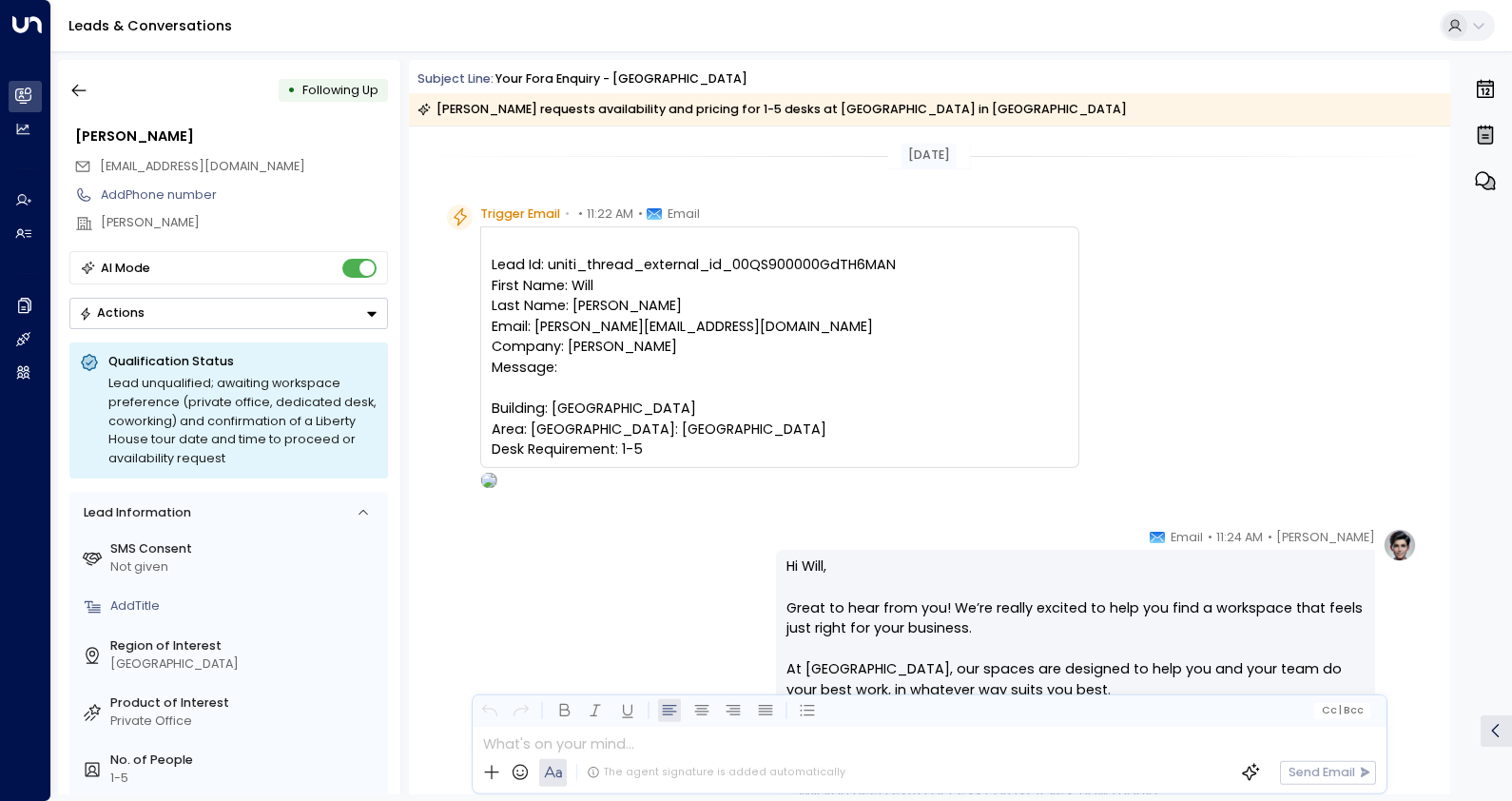
scroll to position [1289, 0]
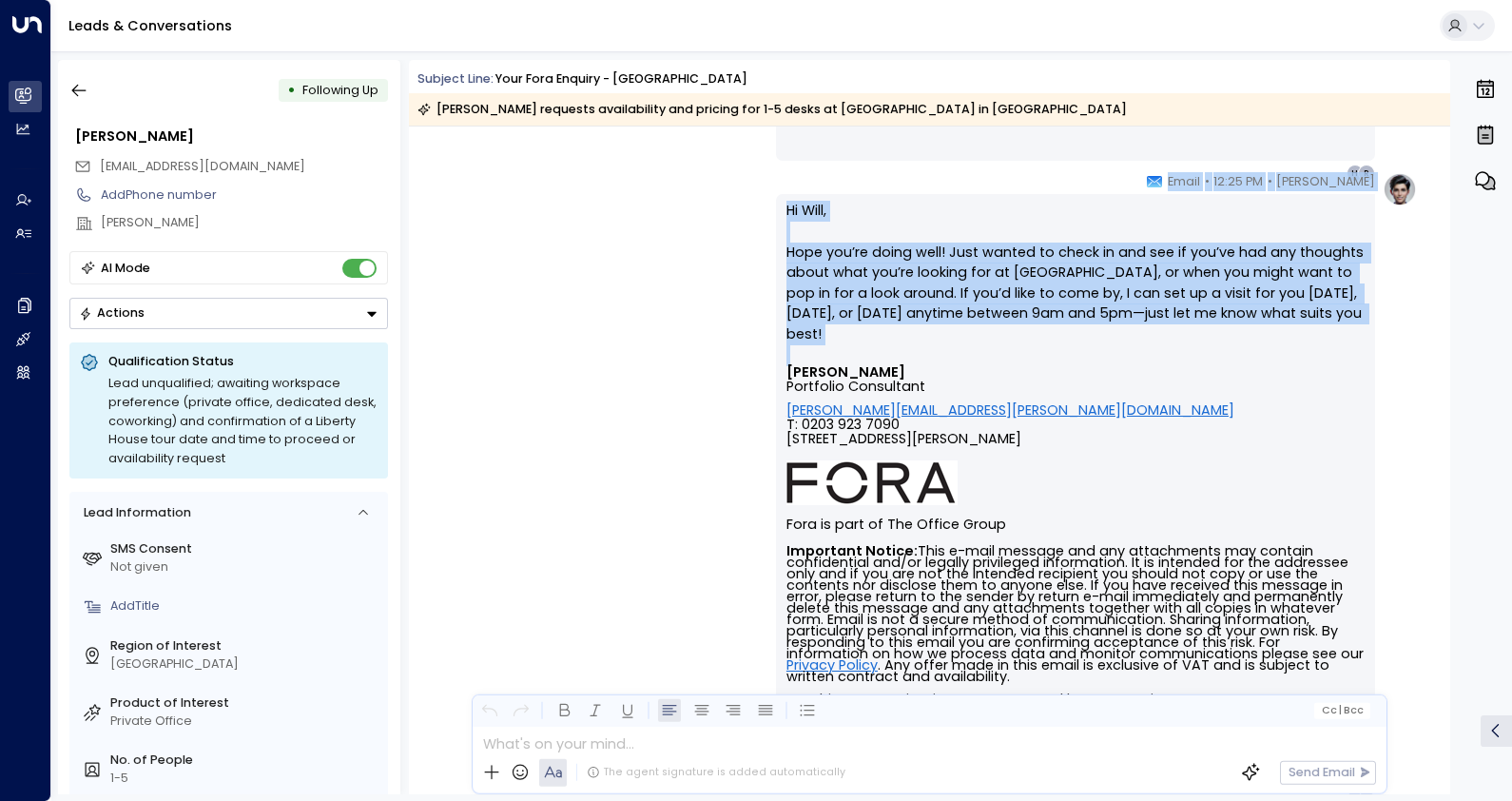
drag, startPoint x: 1443, startPoint y: 584, endPoint x: 1447, endPoint y: 399, distance: 185.0
click at [1447, 399] on div "[DATE] Trigger Email • • 11:22 AM • Email Lead Id: uniti_thread_external_id_00Q…" at bounding box center [929, 460] width 1041 height 667
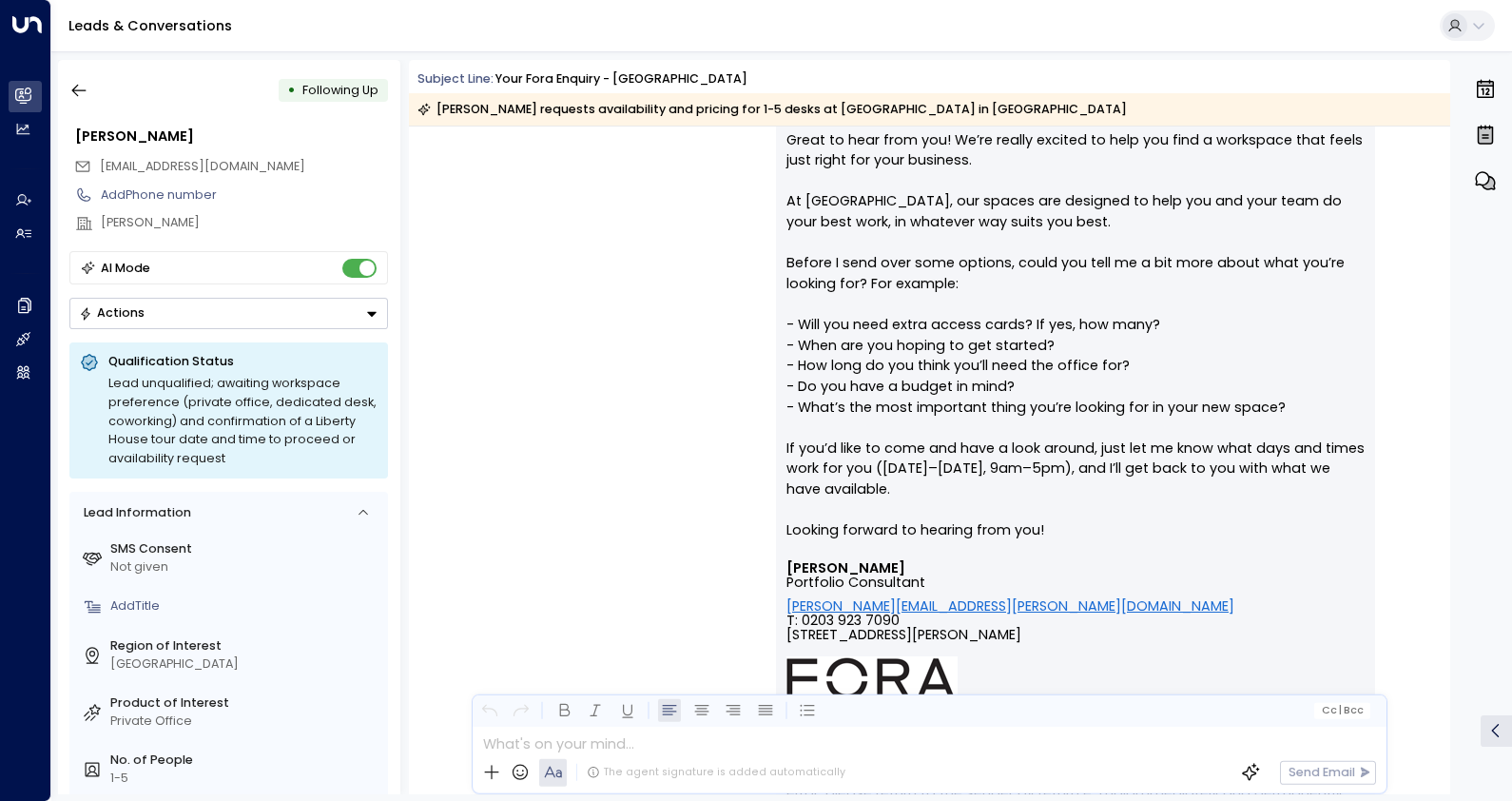
scroll to position [119, 0]
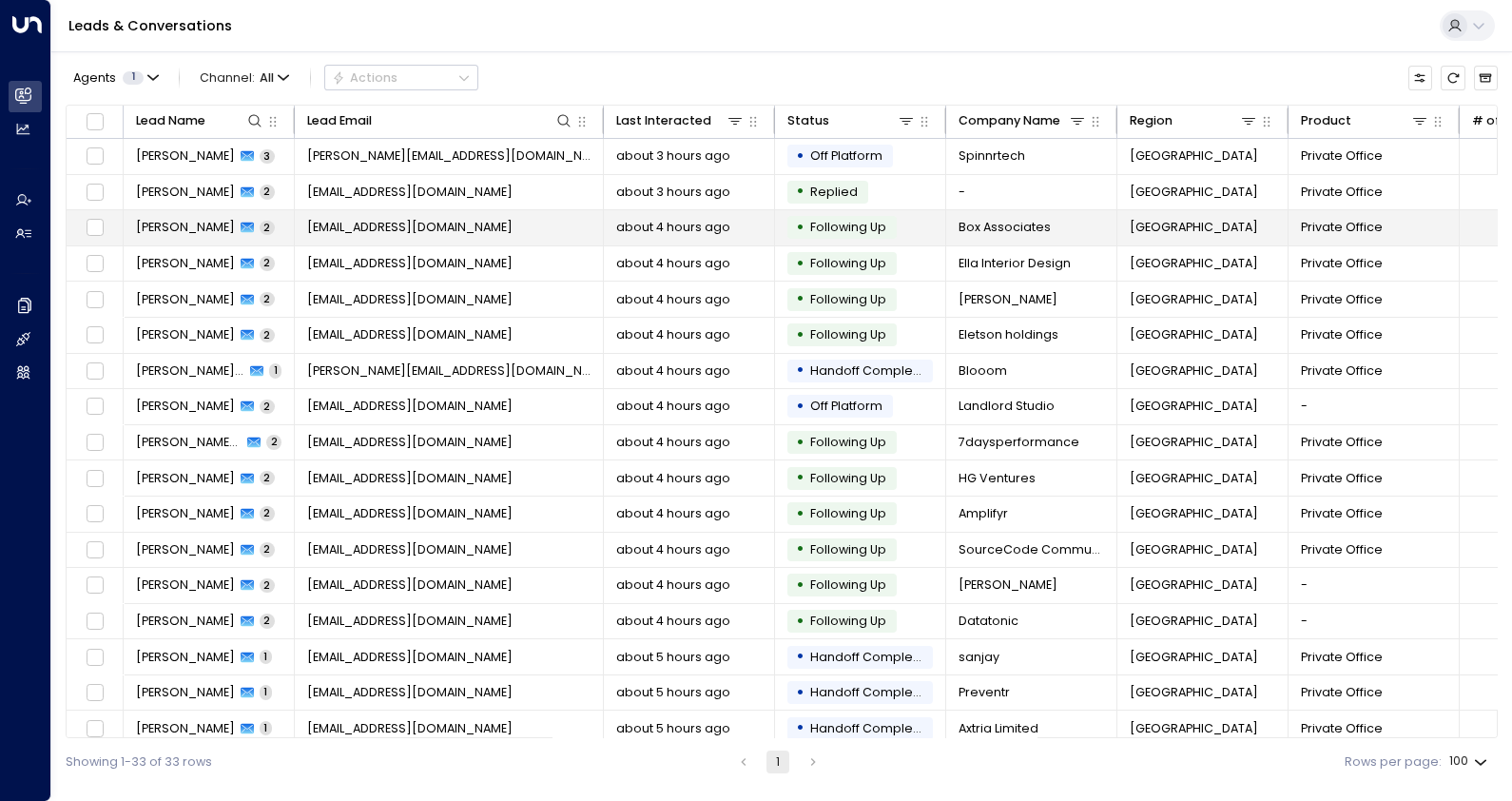
click at [428, 230] on span "[EMAIL_ADDRESS][DOMAIN_NAME]" at bounding box center [409, 226] width 206 height 17
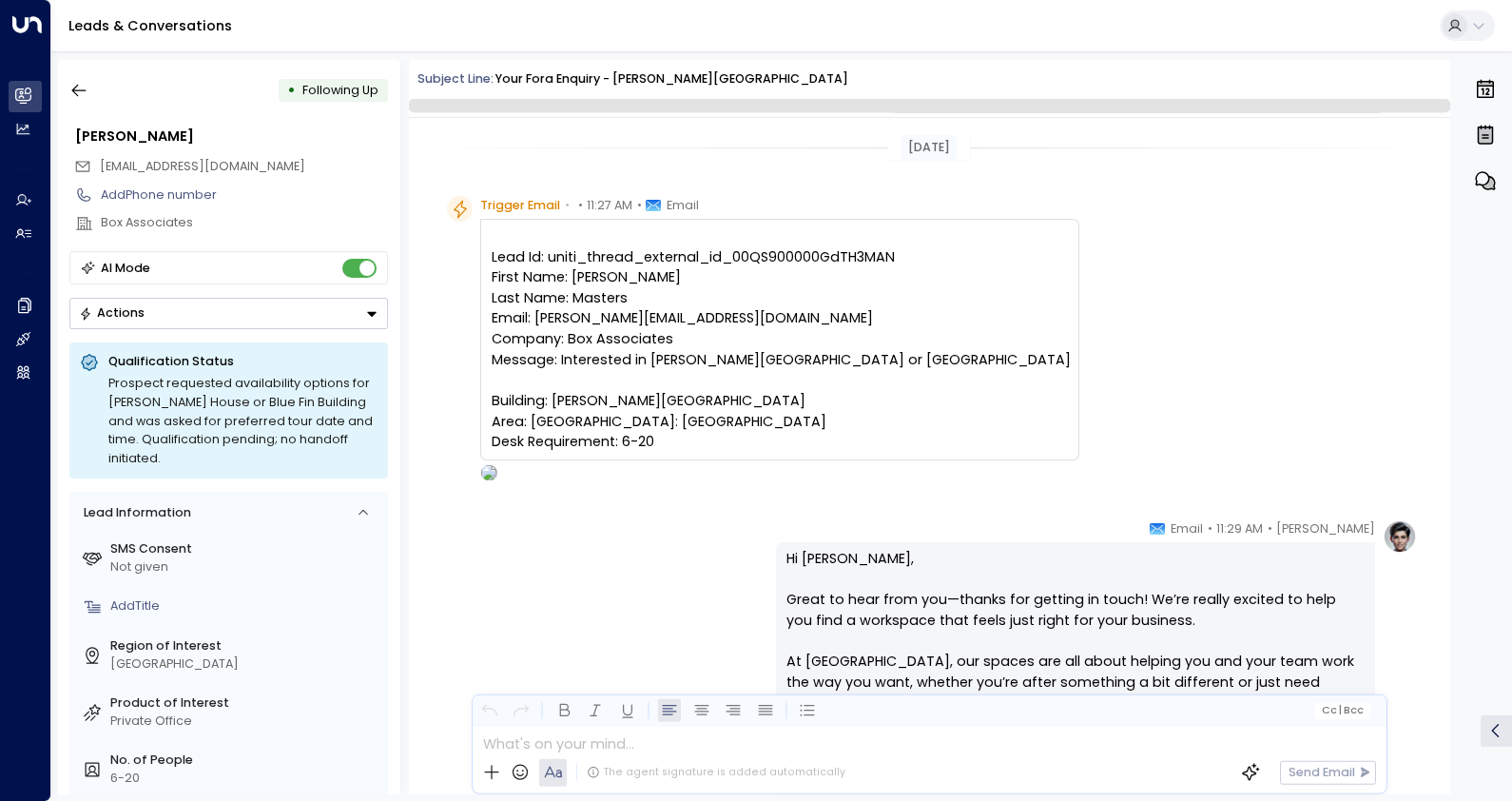
scroll to position [1281, 0]
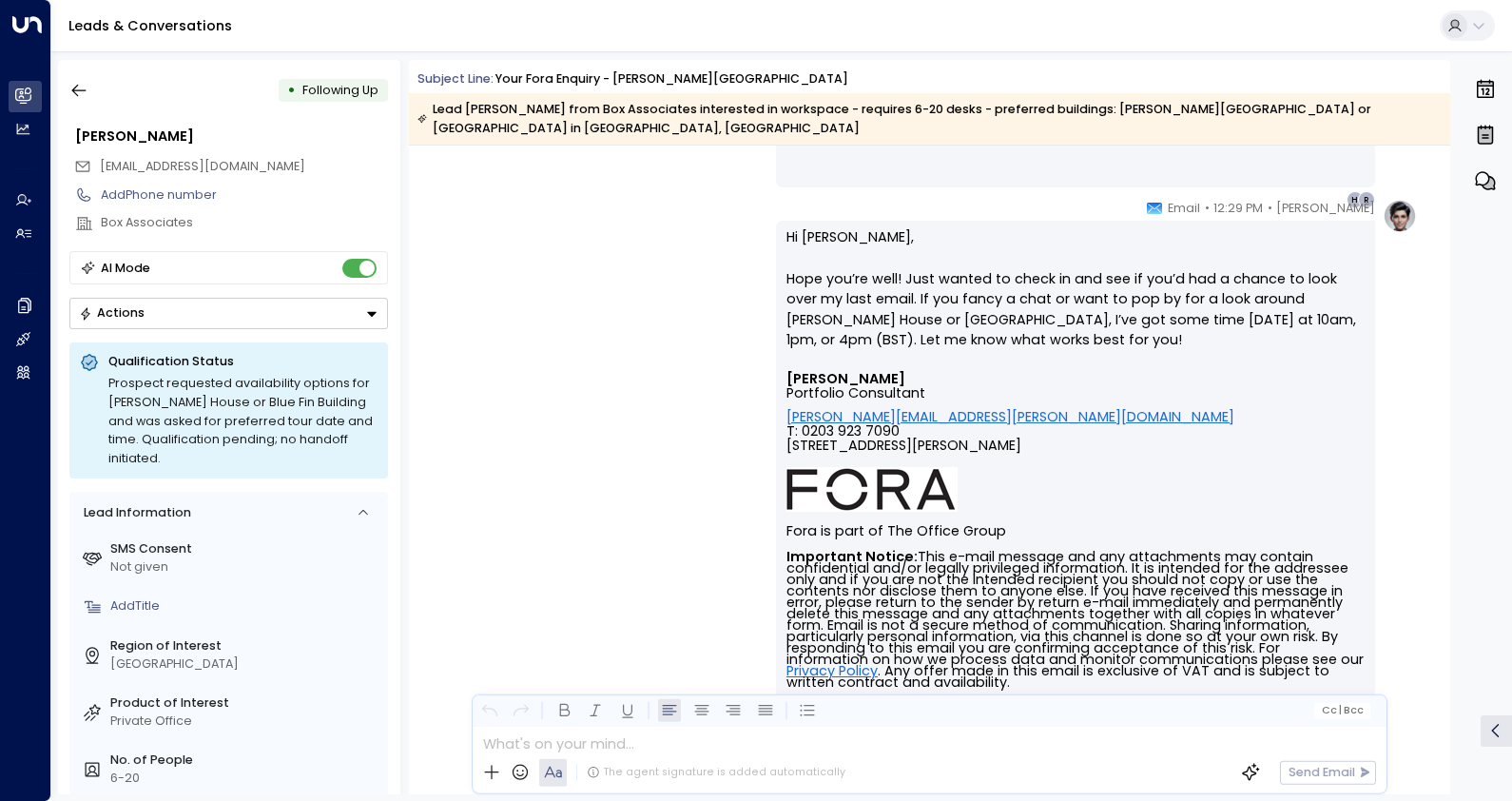
drag, startPoint x: 1444, startPoint y: 624, endPoint x: 1434, endPoint y: 393, distance: 231.2
click at [1434, 393] on div "[PERSON_NAME] • 12:29 PM • Email Hi [PERSON_NAME], Hope you’re well! Just wante…" at bounding box center [929, 592] width 1041 height 786
click at [1450, 325] on div "• Following Up [PERSON_NAME] [PERSON_NAME][EMAIL_ADDRESS][DOMAIN_NAME] Add Phon…" at bounding box center [784, 426] width 1454 height 734
click at [1450, 302] on div "• Following Up [PERSON_NAME] [PERSON_NAME][EMAIL_ADDRESS][DOMAIN_NAME] Add Phon…" at bounding box center [784, 426] width 1454 height 734
drag, startPoint x: 1450, startPoint y: 253, endPoint x: 1446, endPoint y: 228, distance: 25.3
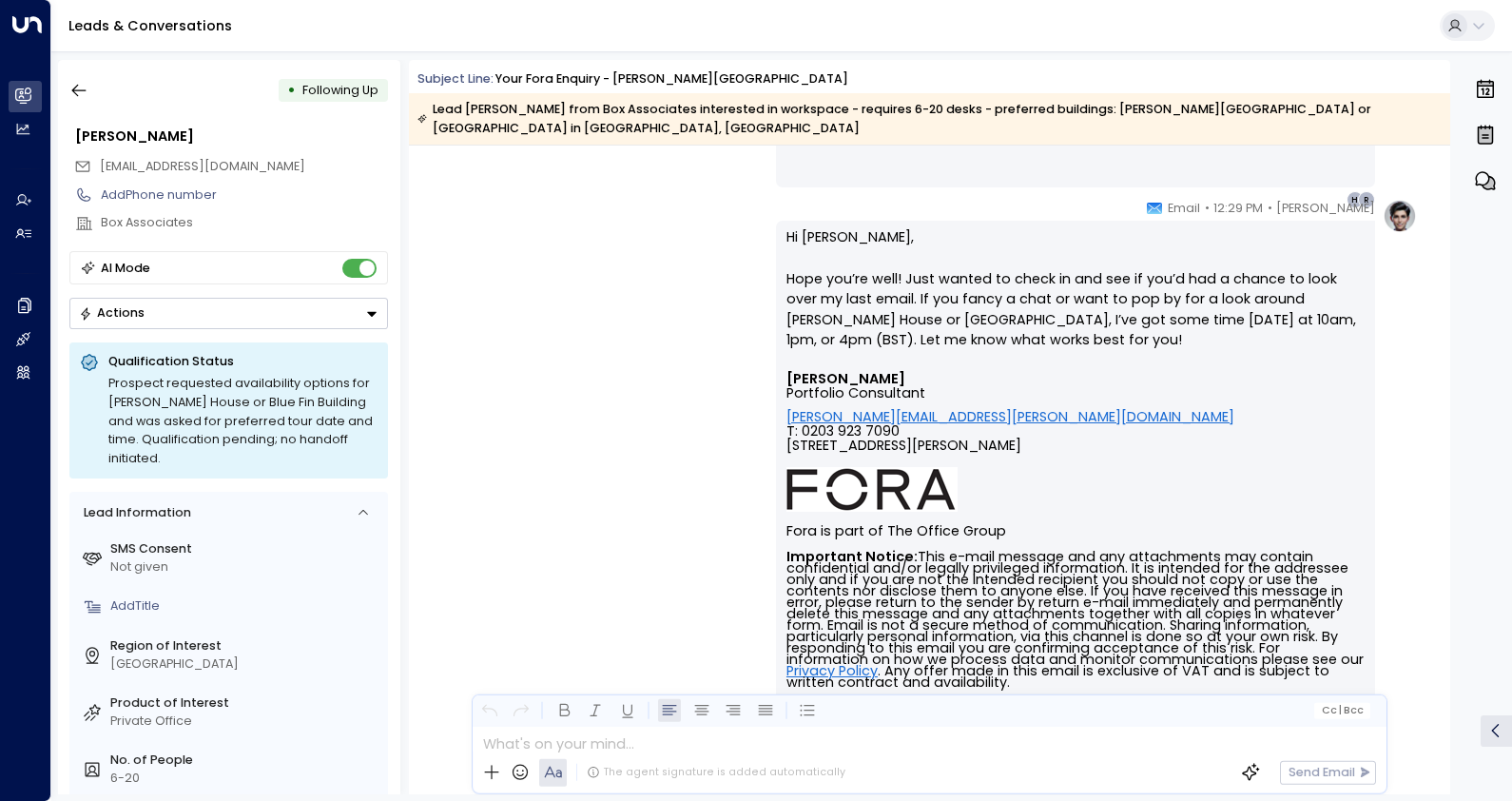
click at [1446, 228] on div "• Following Up [PERSON_NAME] [PERSON_NAME][EMAIL_ADDRESS][DOMAIN_NAME] Add Phon…" at bounding box center [784, 426] width 1454 height 734
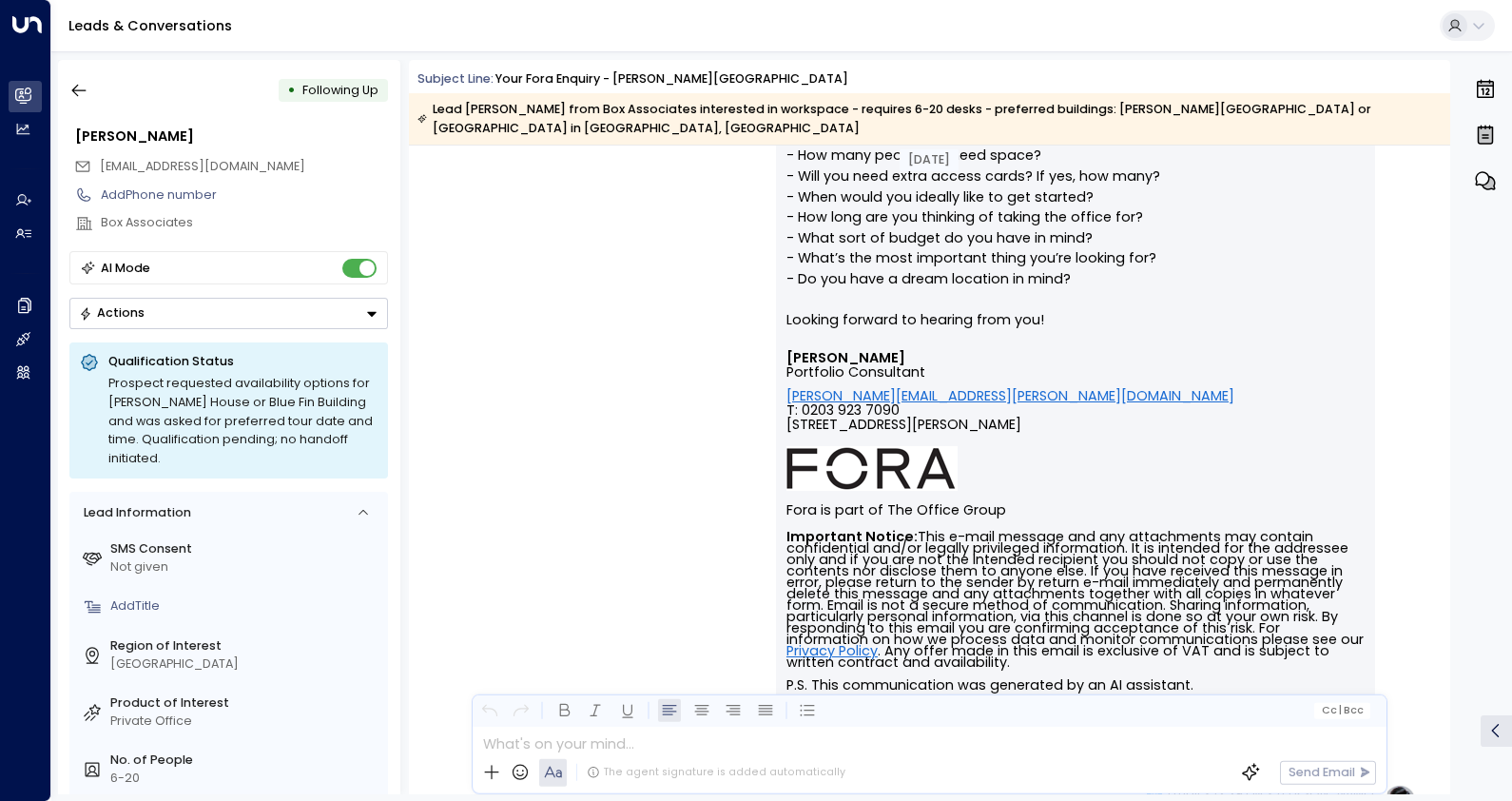
scroll to position [111, 0]
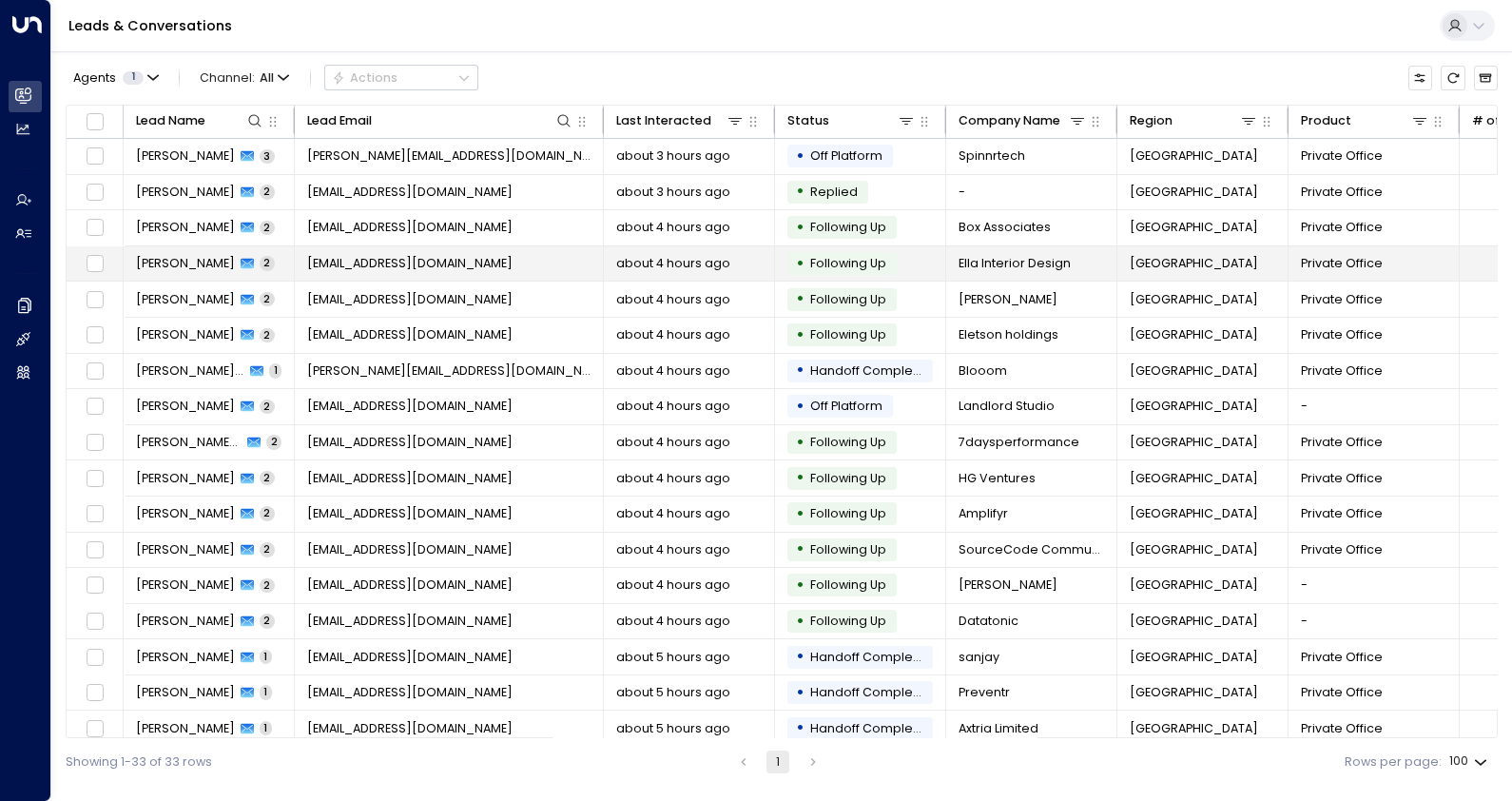
click at [191, 260] on span "[PERSON_NAME]" at bounding box center [186, 263] width 99 height 17
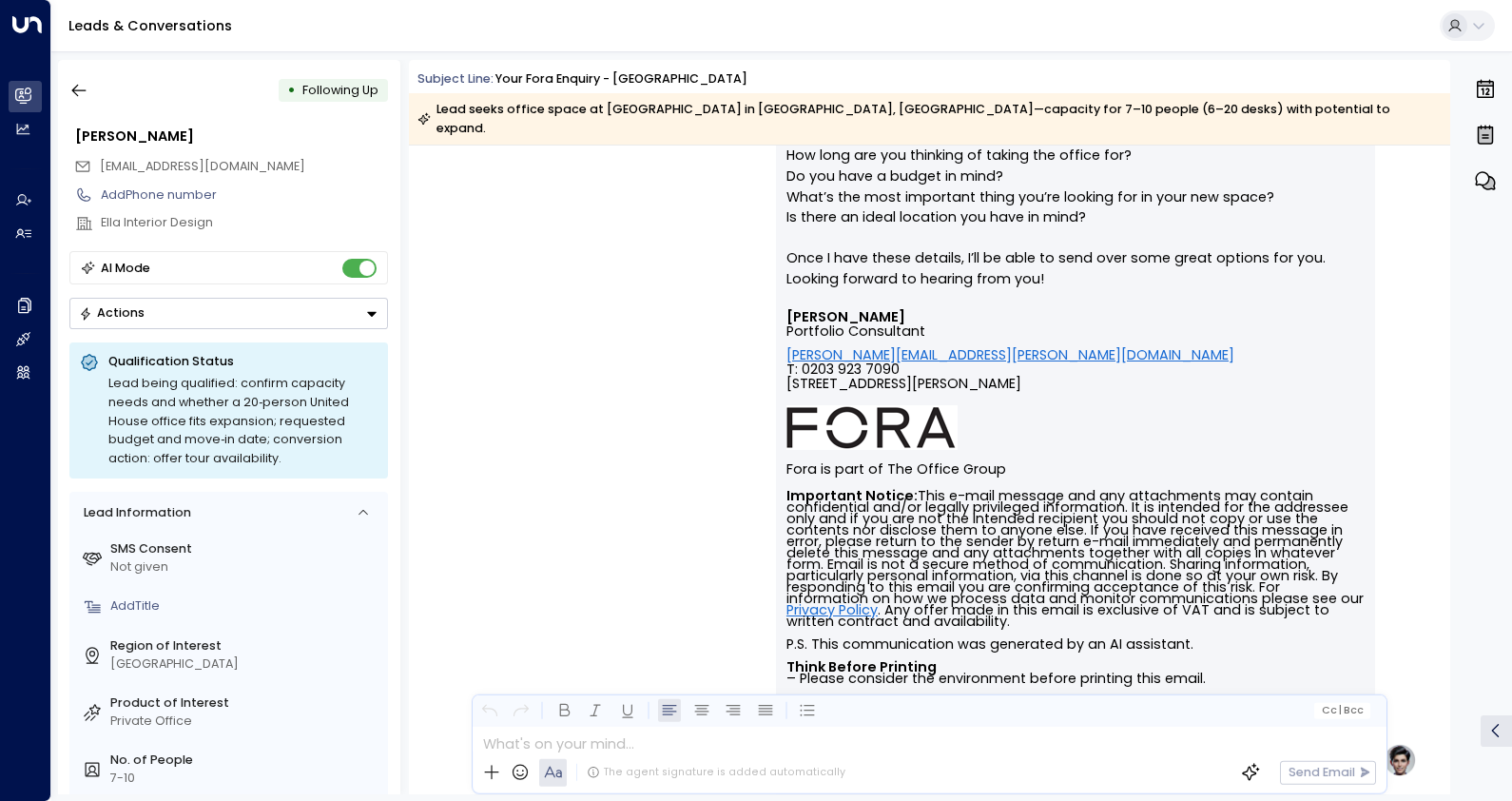
scroll to position [111, 0]
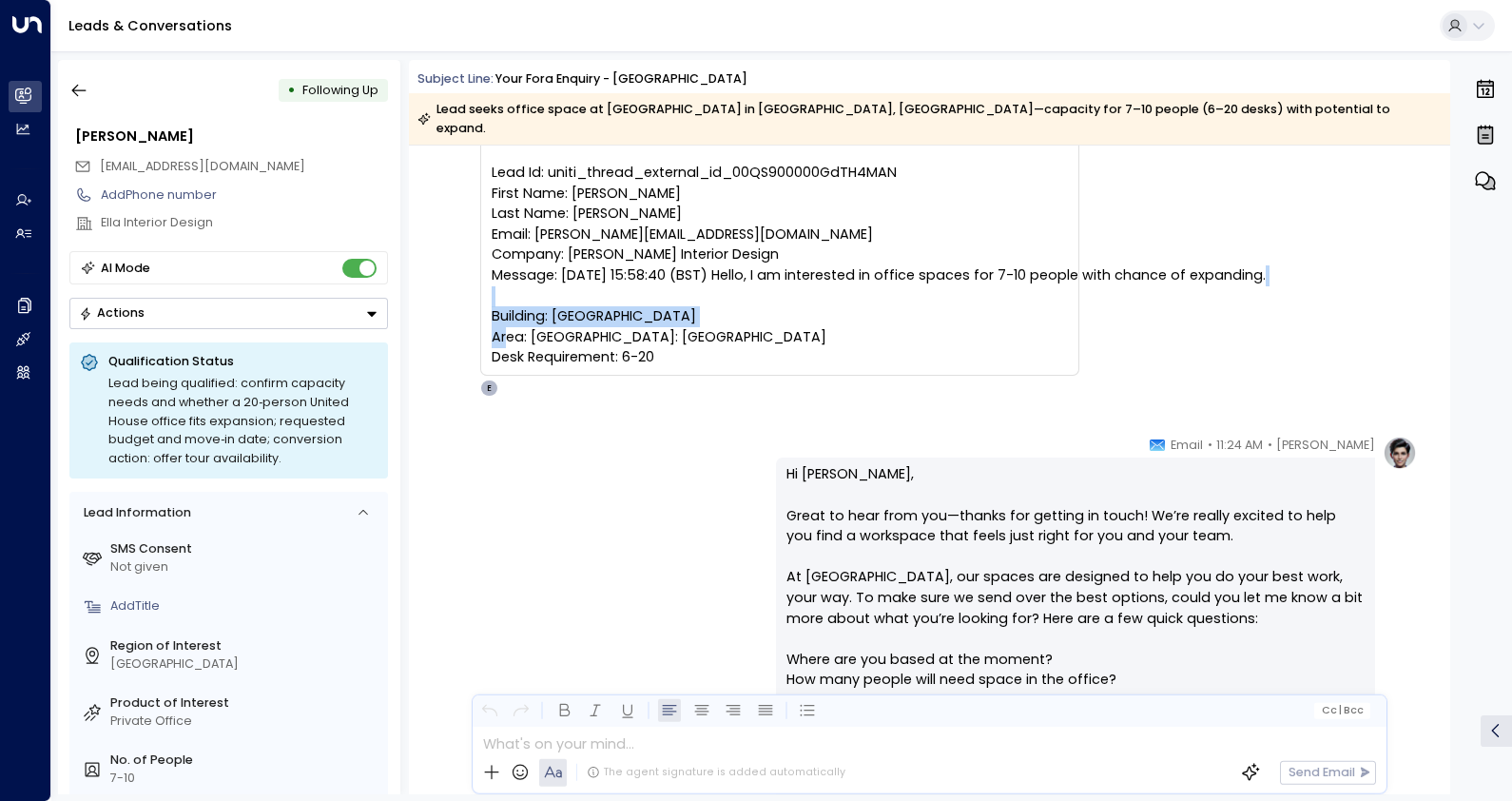
drag, startPoint x: 1450, startPoint y: 258, endPoint x: 1453, endPoint y: 213, distance: 45.1
click at [1453, 213] on div "• Following Up [PERSON_NAME] [PERSON_NAME][EMAIL_ADDRESS][DOMAIN_NAME] Add Phon…" at bounding box center [784, 426] width 1454 height 734
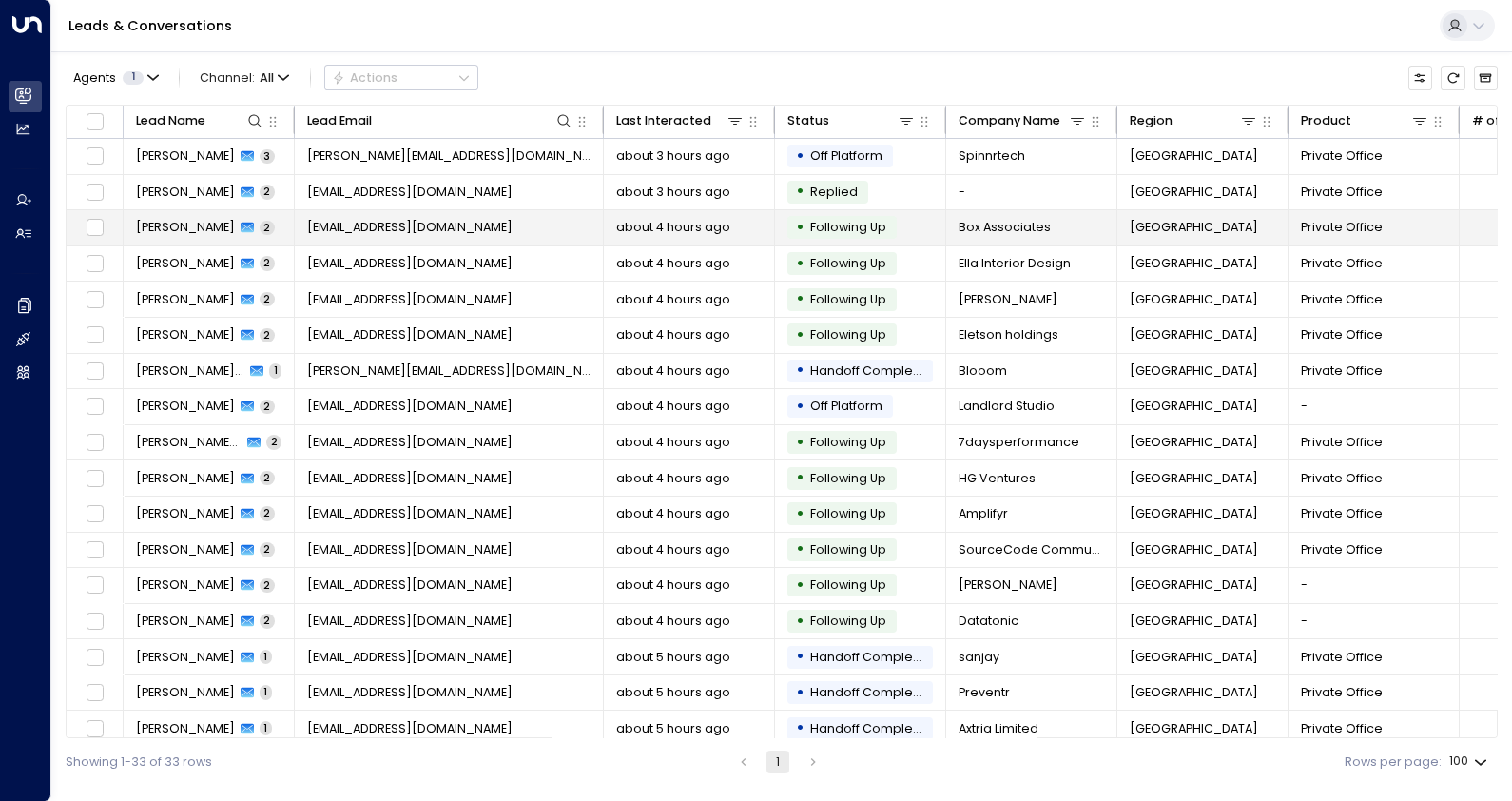
click at [398, 234] on span "[EMAIL_ADDRESS][DOMAIN_NAME]" at bounding box center [409, 226] width 206 height 17
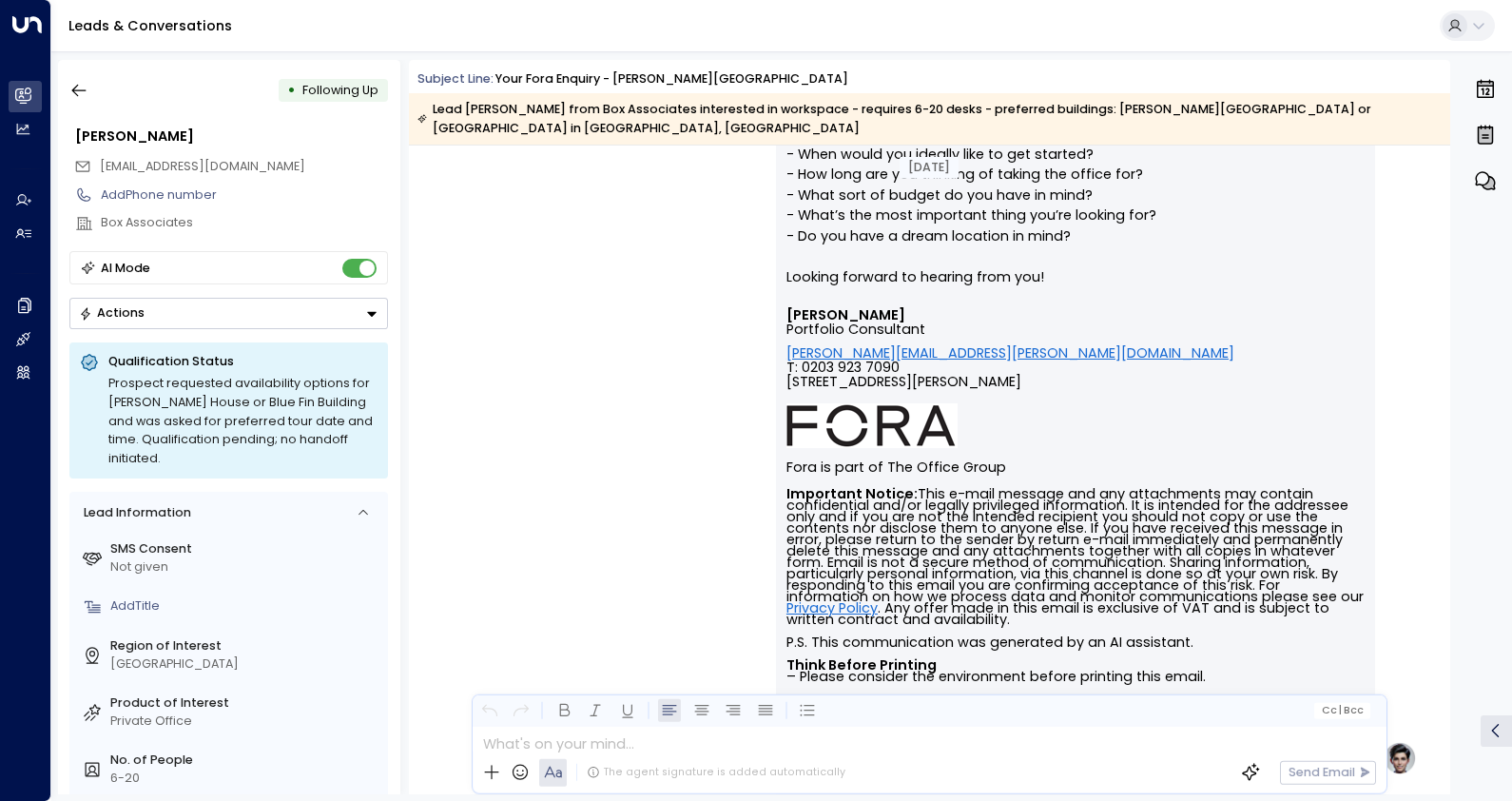
scroll to position [154, 0]
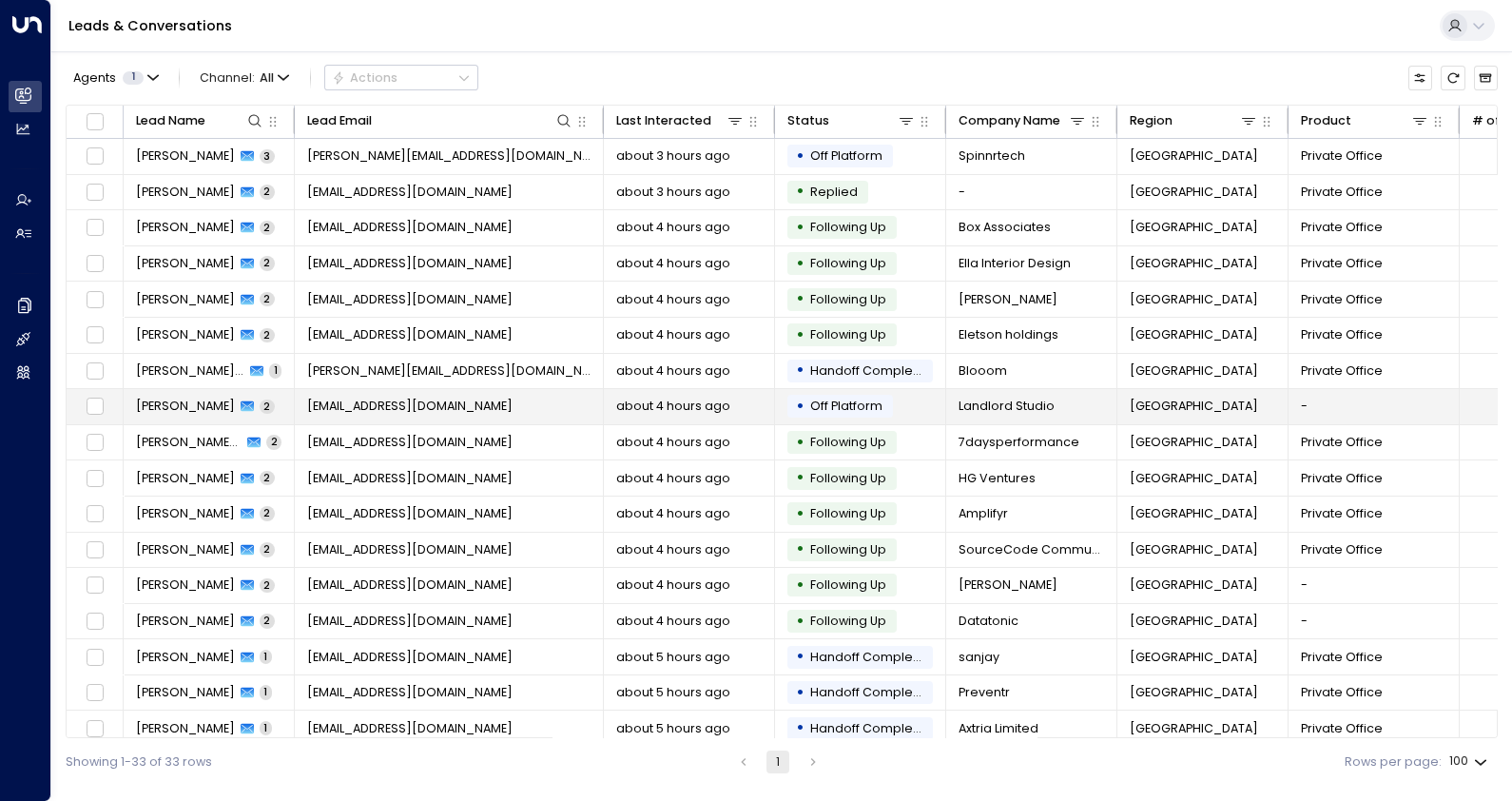
click at [428, 408] on span "[EMAIL_ADDRESS][DOMAIN_NAME]" at bounding box center [409, 405] width 206 height 17
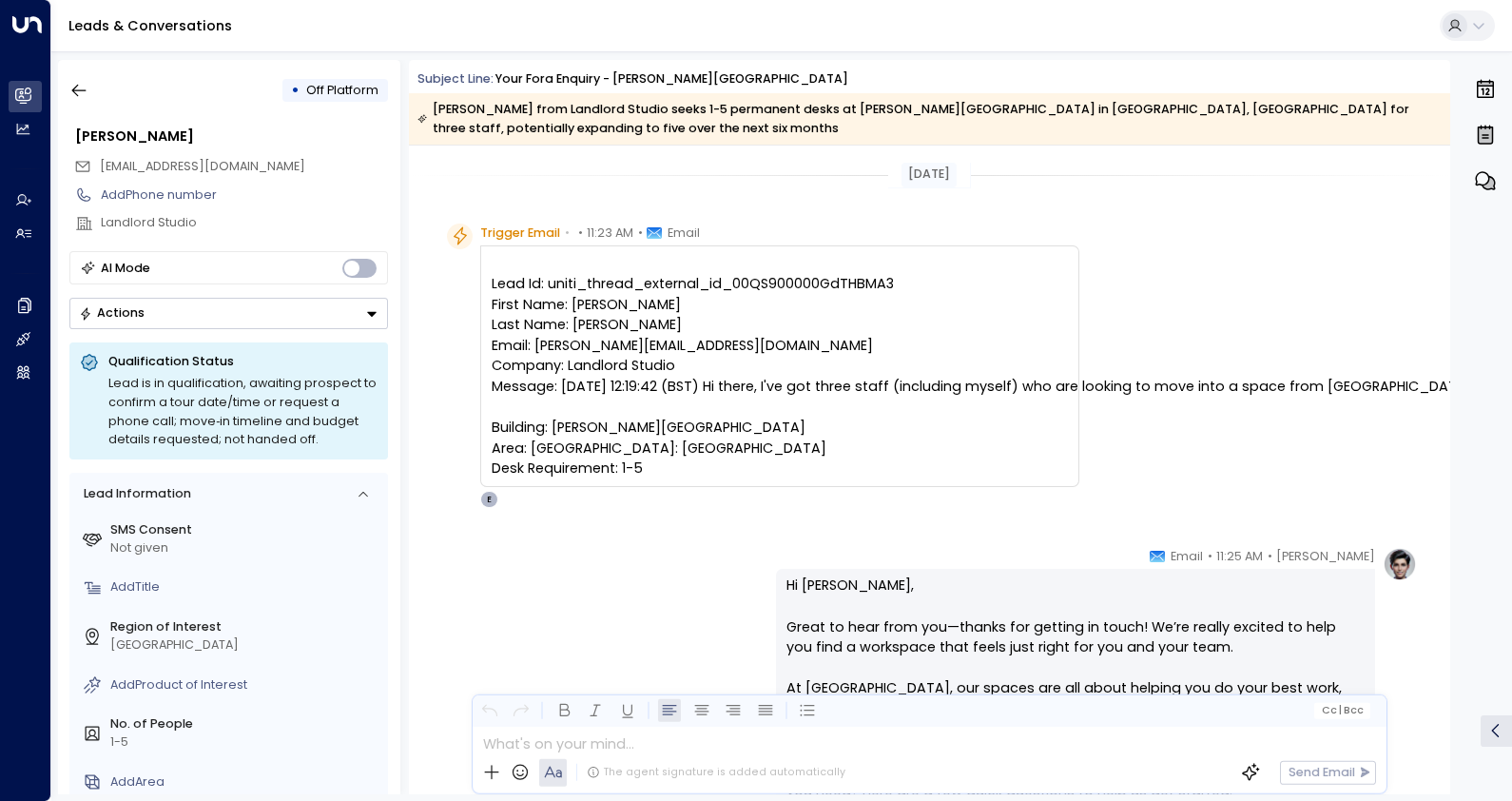
click at [1068, 382] on pre "Lead Id: uniti_thread_external_id_00QS900000GdTHBMA3 First Name: [PERSON_NAME] …" at bounding box center [779, 376] width 576 height 205
